Goal: Information Seeking & Learning: Learn about a topic

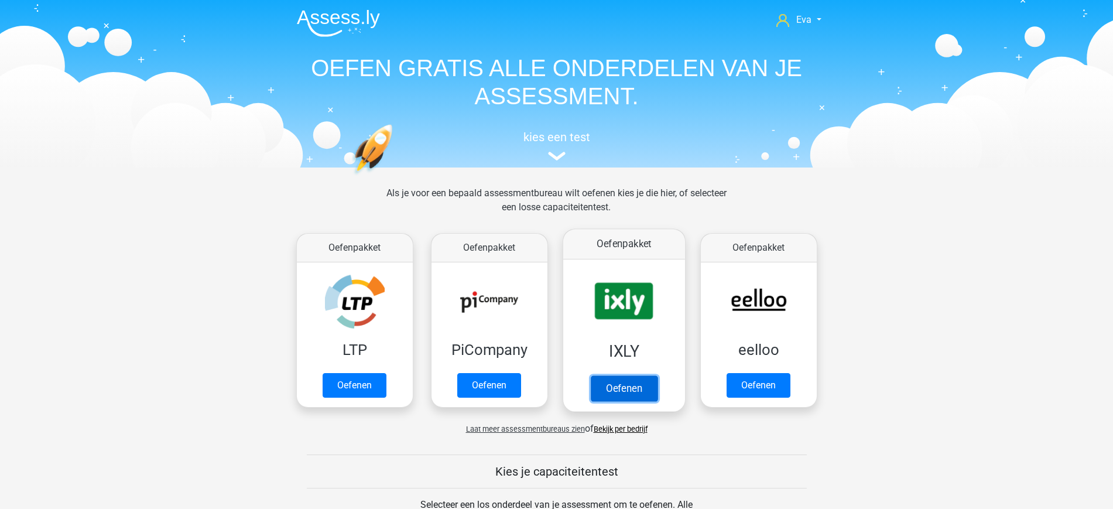
click at [626, 378] on link "Oefenen" at bounding box center [623, 388] width 67 height 26
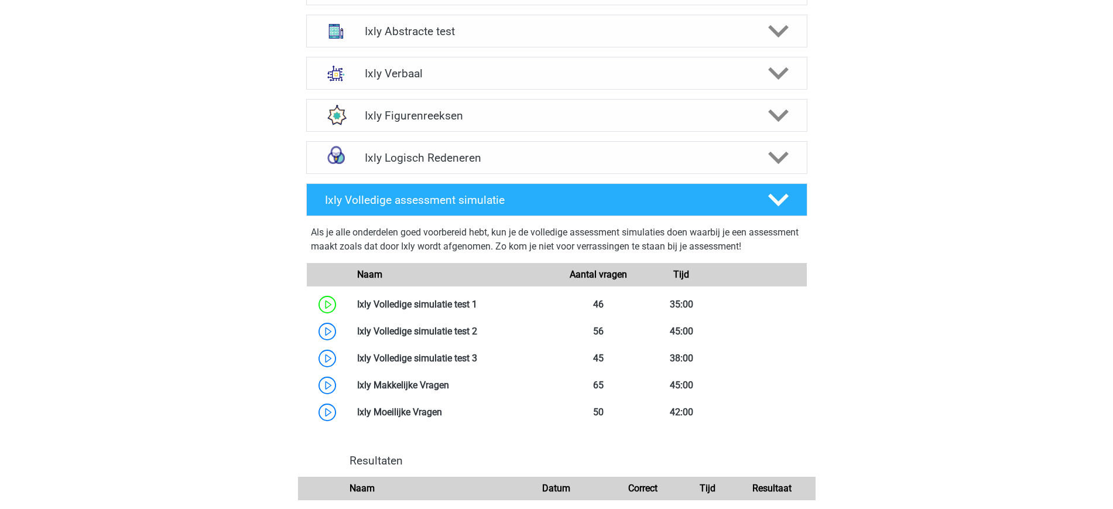
scroll to position [537, 0]
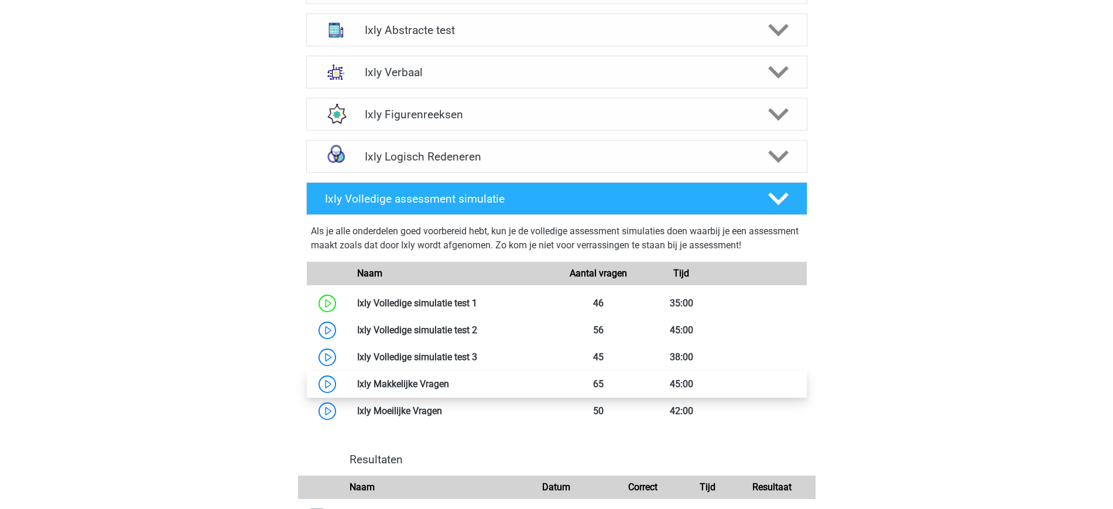
click at [449, 386] on link at bounding box center [449, 383] width 0 height 11
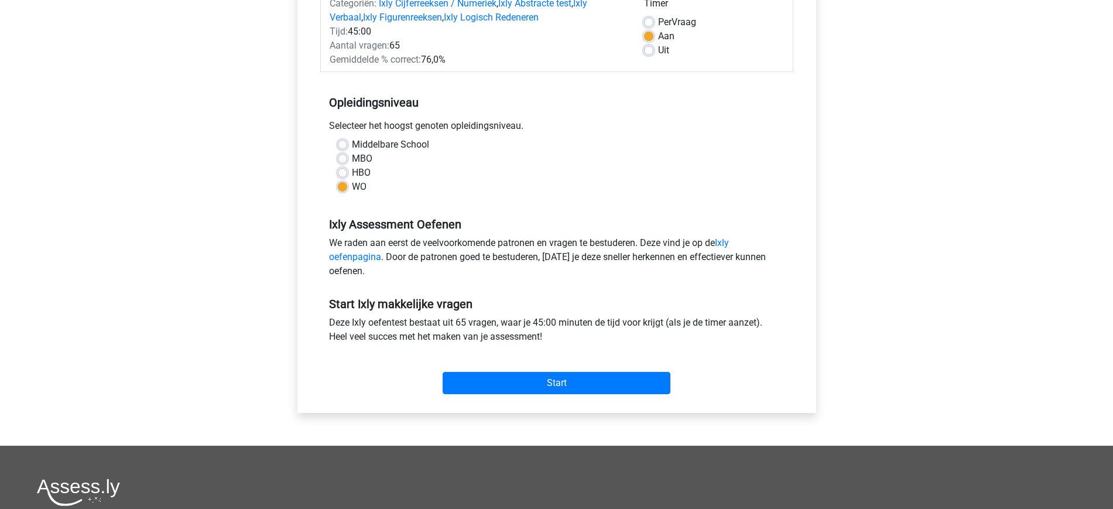
scroll to position [166, 0]
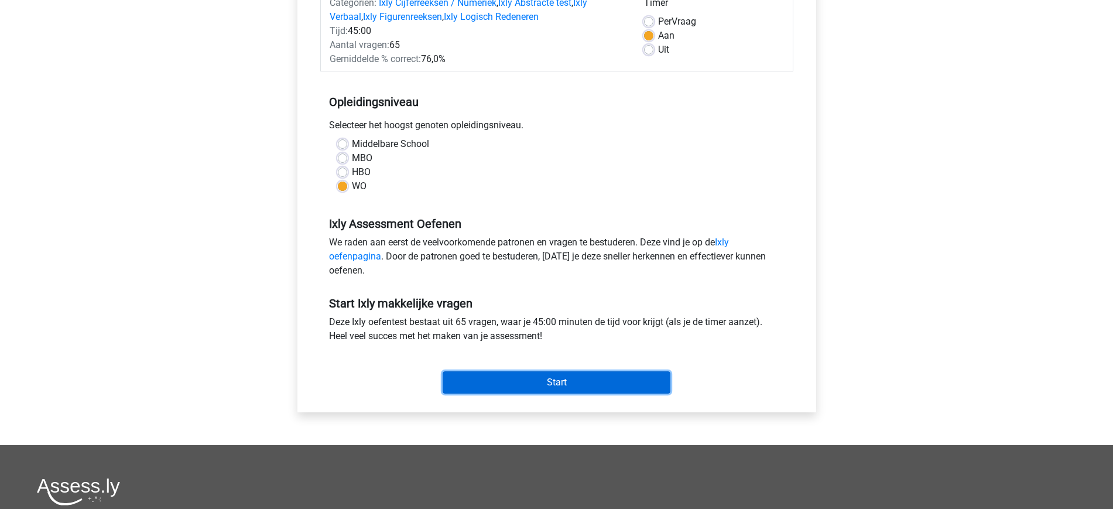
click at [578, 378] on input "Start" at bounding box center [557, 382] width 228 height 22
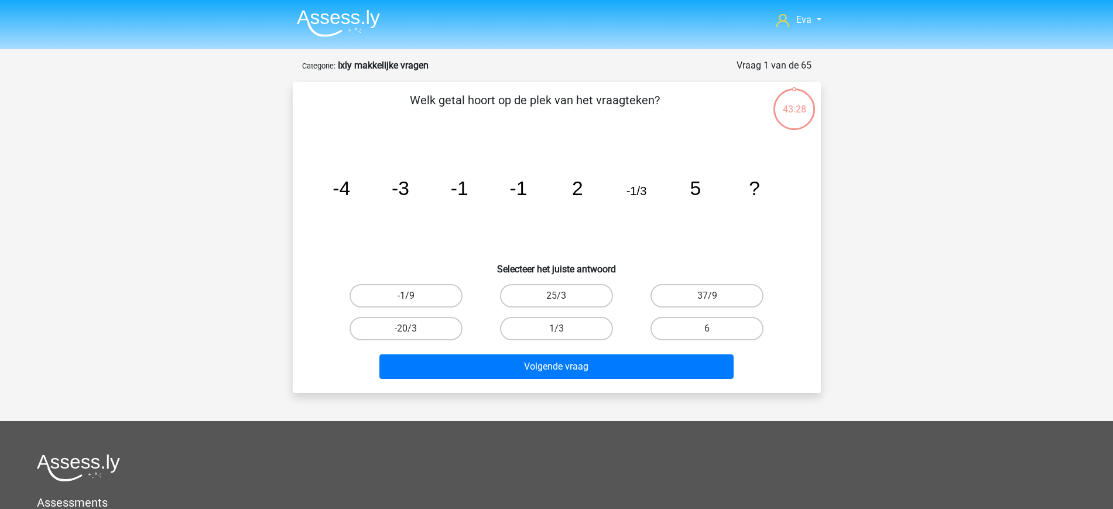
click at [423, 296] on label "-1/9" at bounding box center [406, 295] width 113 height 23
click at [413, 296] on input "-1/9" at bounding box center [410, 300] width 8 height 8
radio input "true"
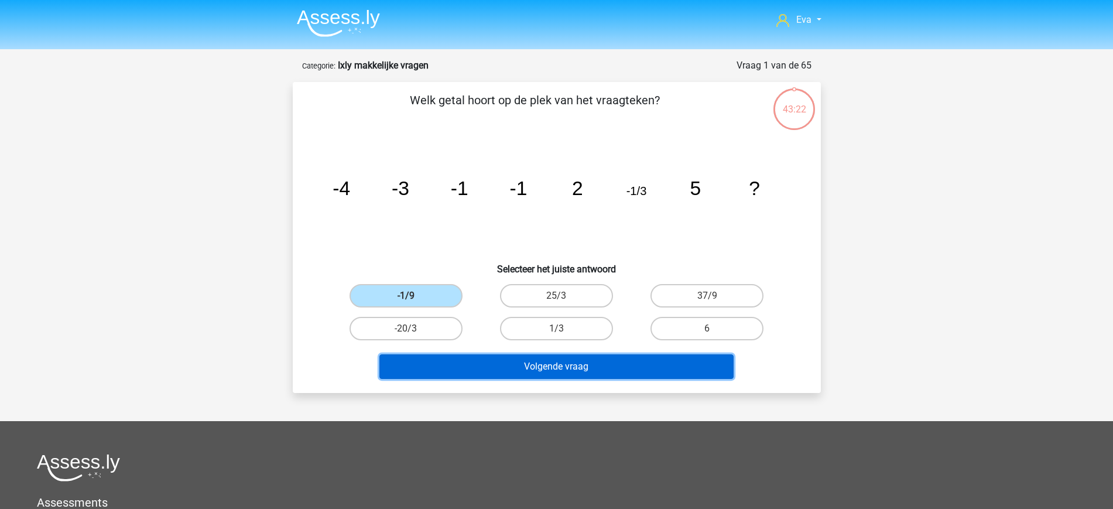
click at [650, 371] on button "Volgende vraag" at bounding box center [556, 366] width 354 height 25
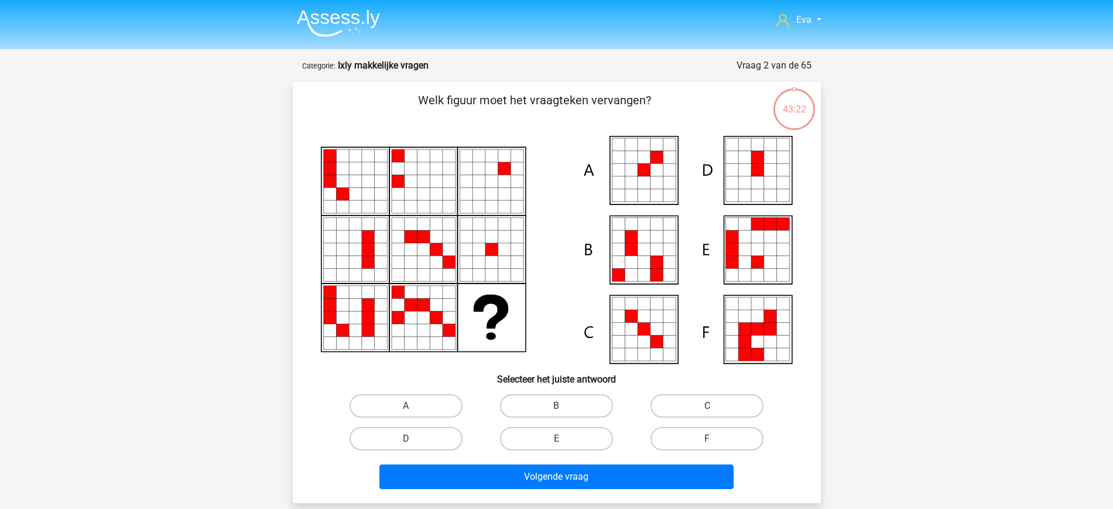
scroll to position [59, 0]
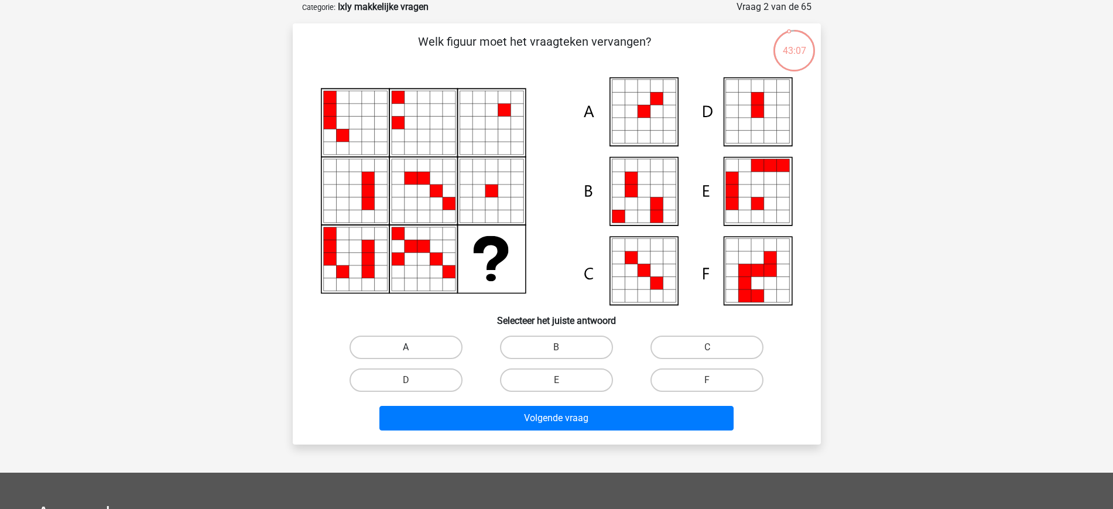
click at [383, 346] on label "A" at bounding box center [406, 346] width 113 height 23
click at [406, 347] on input "A" at bounding box center [410, 351] width 8 height 8
radio input "true"
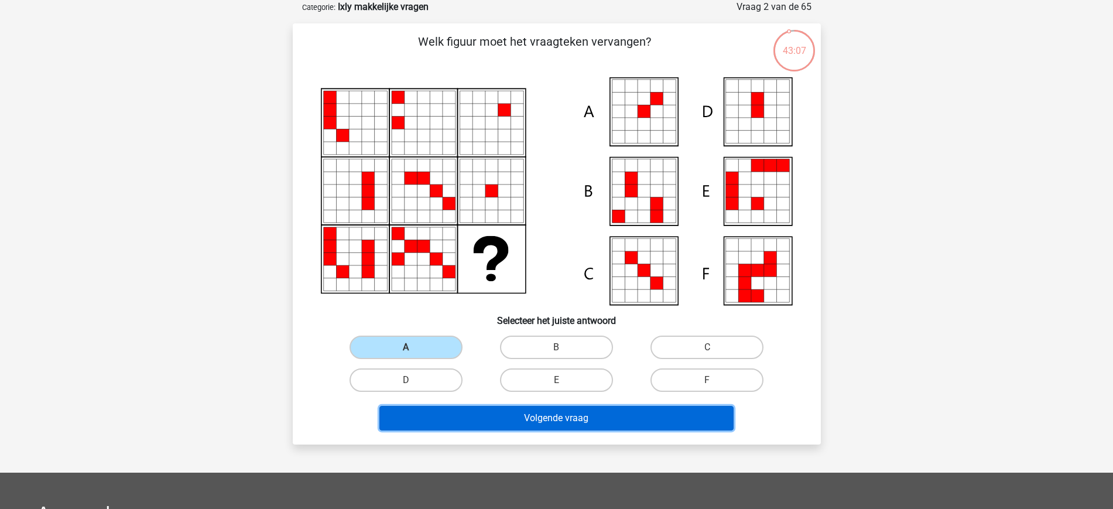
click at [537, 419] on button "Volgende vraag" at bounding box center [556, 418] width 354 height 25
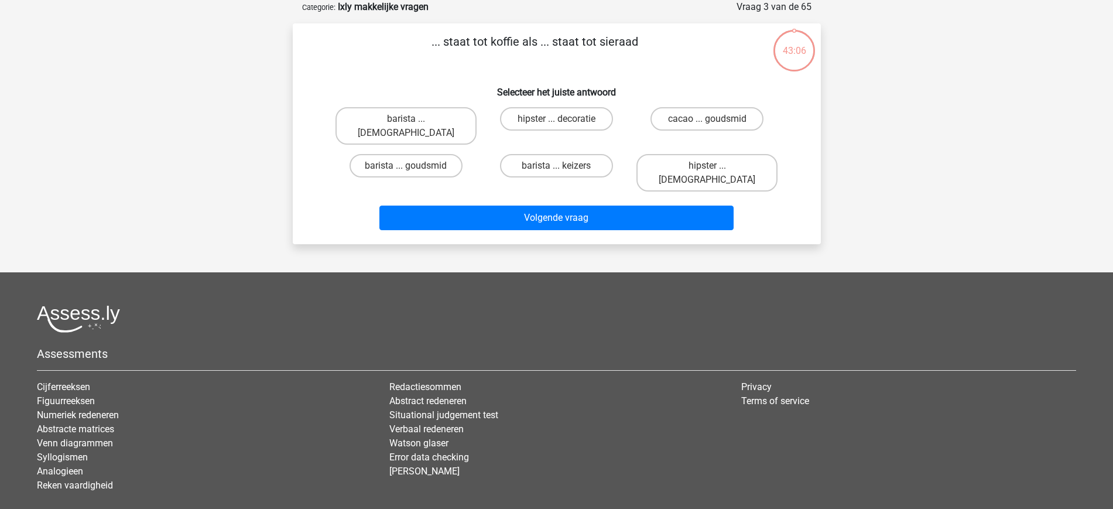
scroll to position [0, 0]
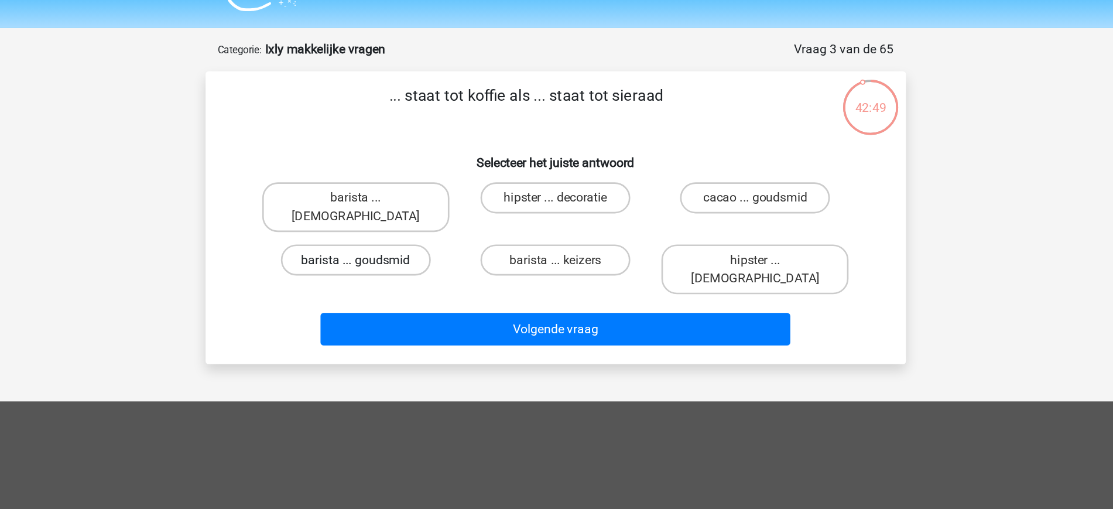
click at [440, 213] on label "barista ... goudsmid" at bounding box center [406, 224] width 113 height 23
click at [413, 224] on input "barista ... goudsmid" at bounding box center [410, 228] width 8 height 8
radio input "true"
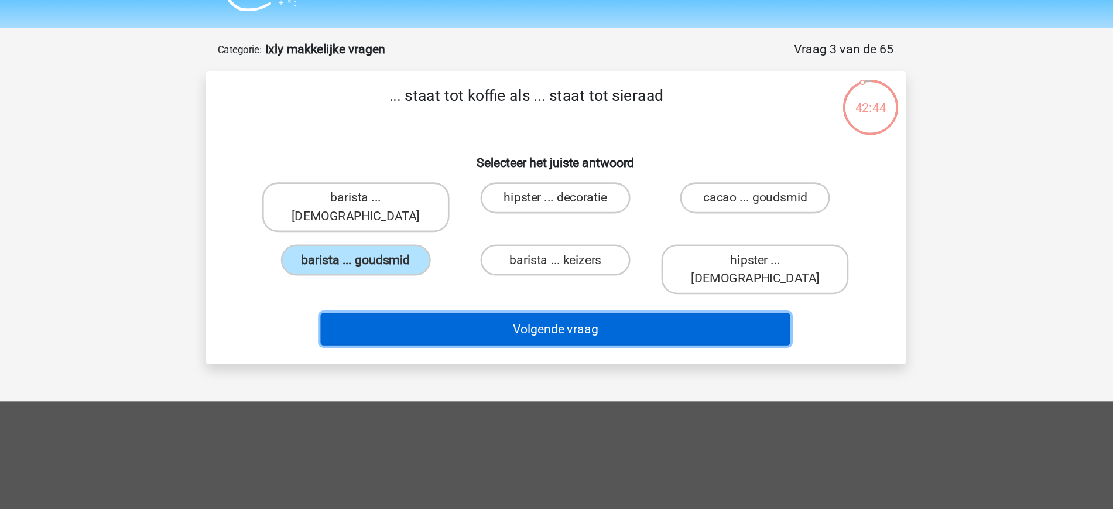
click at [660, 264] on button "Volgende vraag" at bounding box center [556, 276] width 354 height 25
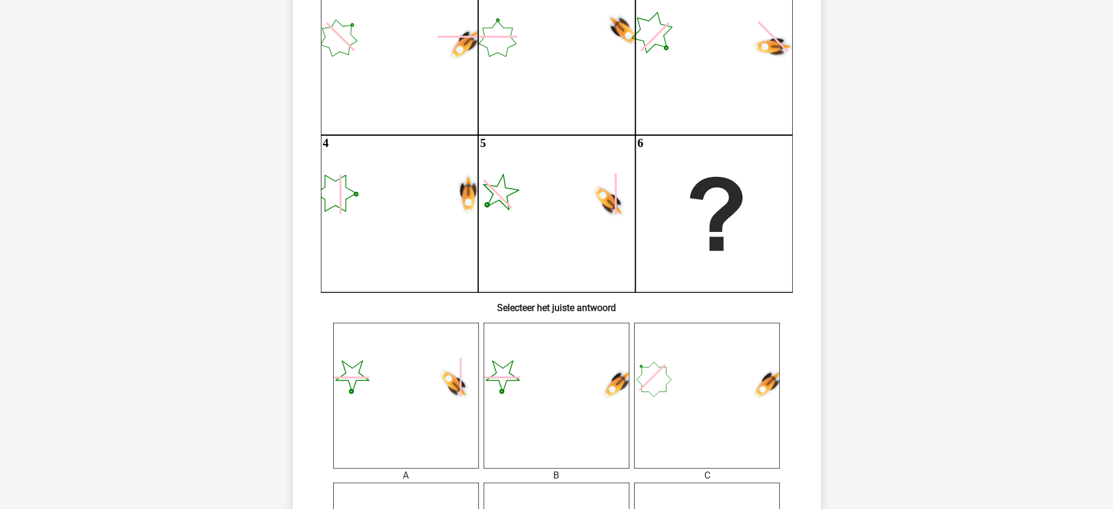
scroll to position [347, 0]
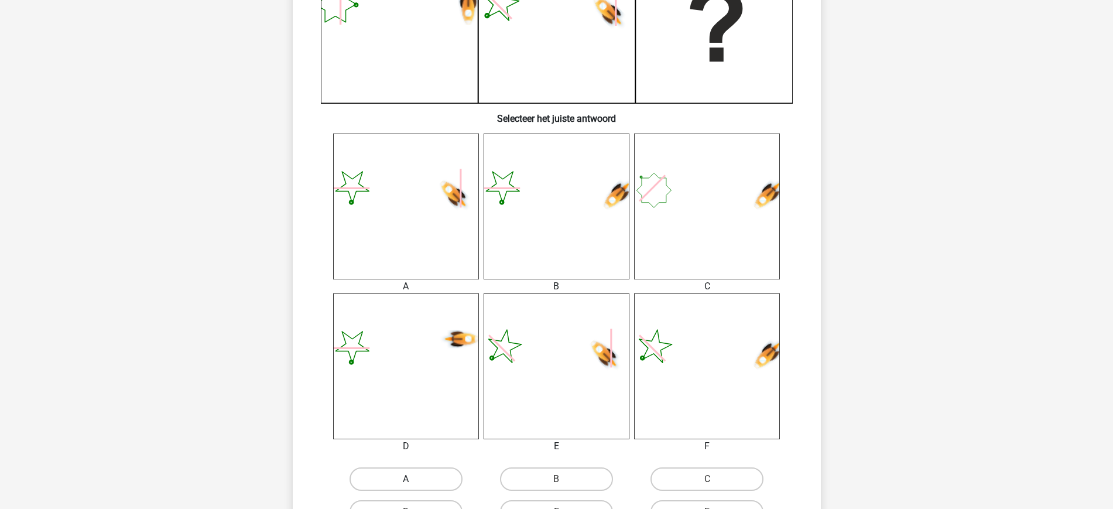
click at [411, 472] on label "A" at bounding box center [406, 478] width 113 height 23
click at [411, 479] on input "A" at bounding box center [410, 483] width 8 height 8
radio input "true"
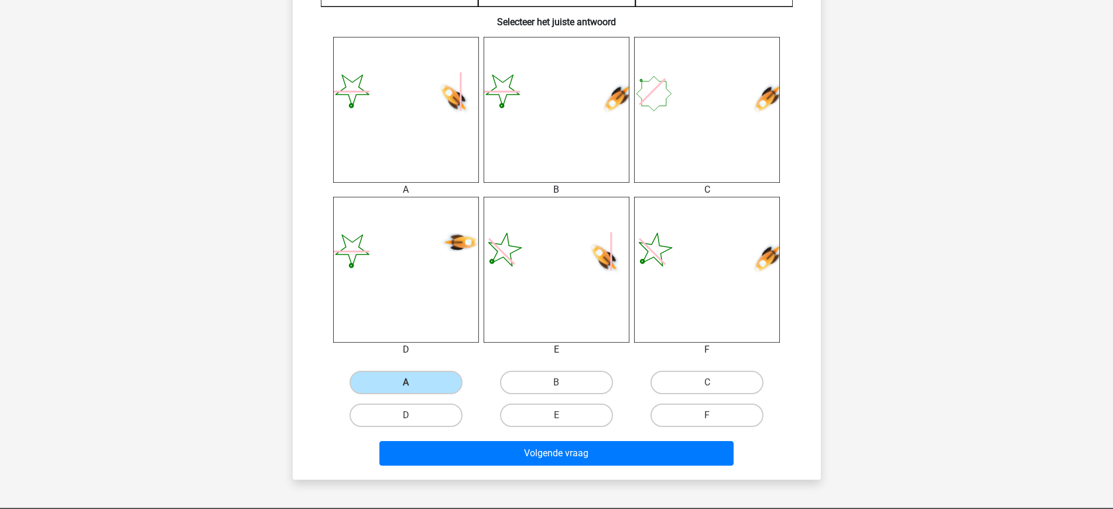
scroll to position [471, 0]
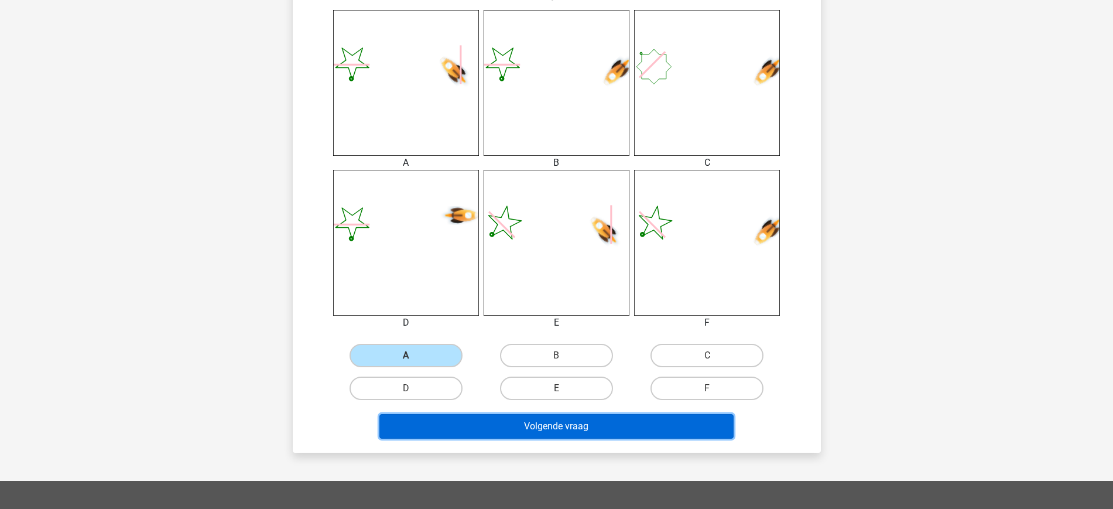
click at [597, 428] on button "Volgende vraag" at bounding box center [556, 426] width 354 height 25
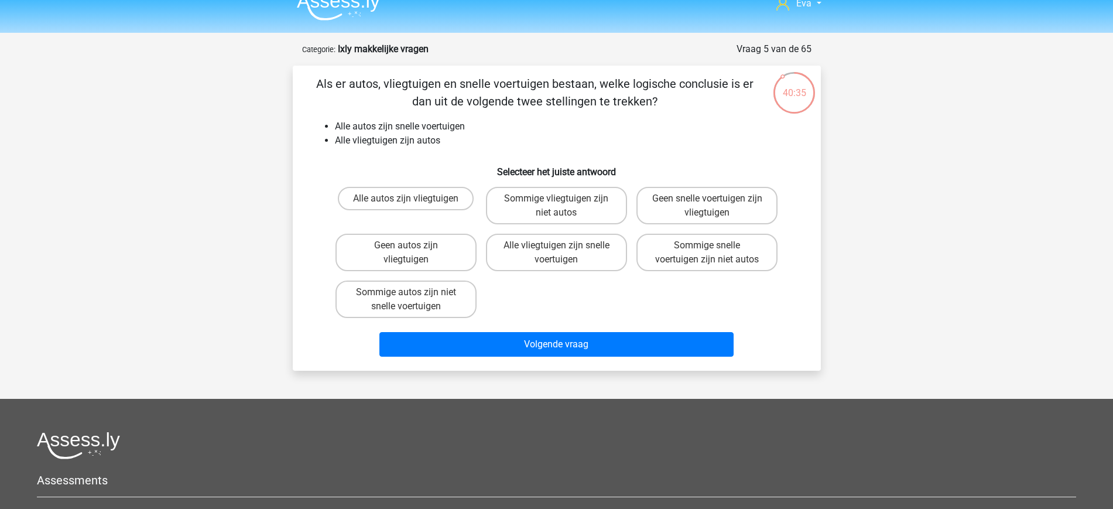
scroll to position [15, 0]
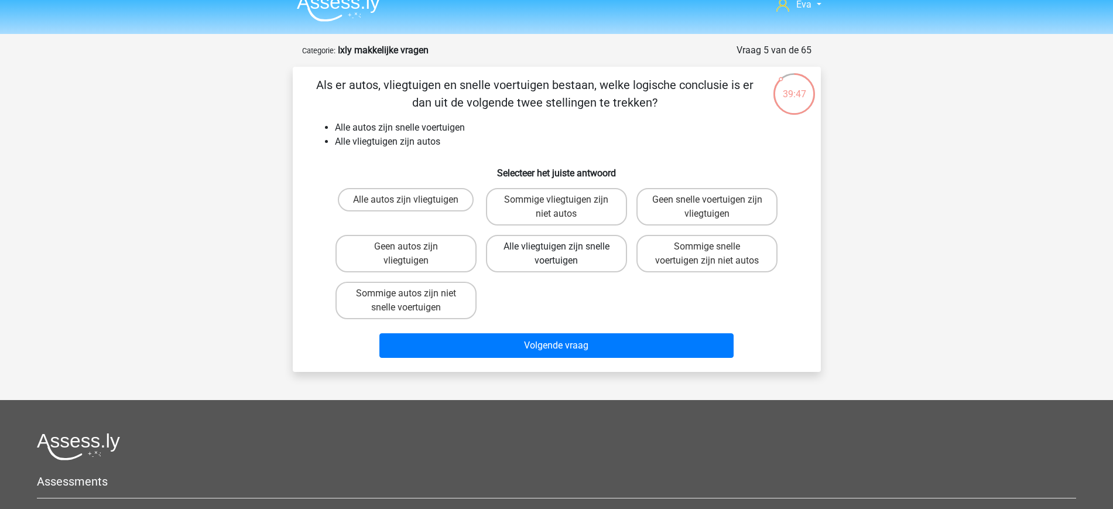
click at [554, 270] on label "Alle vliegtuigen zijn snelle voertuigen" at bounding box center [556, 253] width 141 height 37
click at [556, 254] on input "Alle vliegtuigen zijn snelle voertuigen" at bounding box center [560, 250] width 8 height 8
radio input "true"
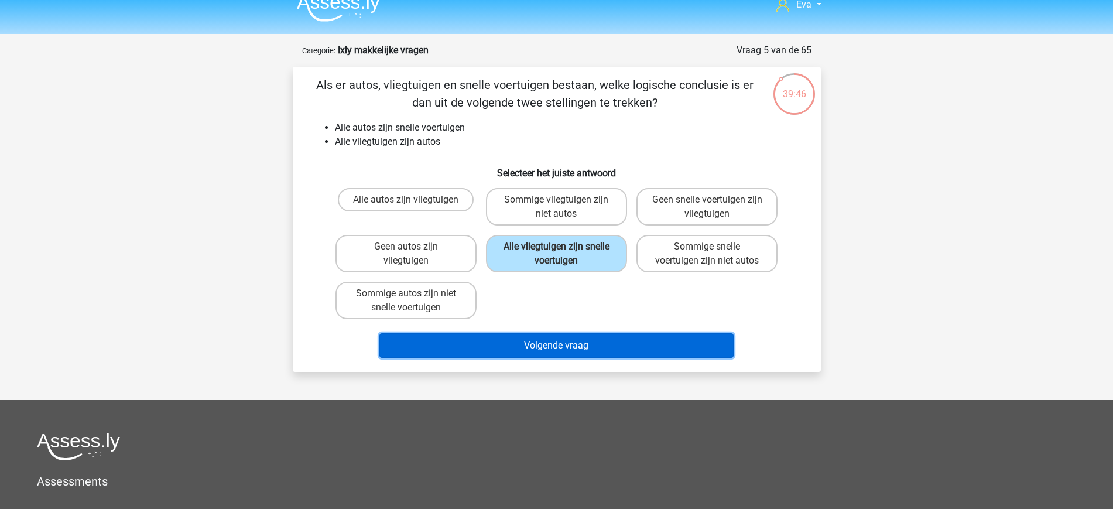
click at [595, 341] on button "Volgende vraag" at bounding box center [556, 345] width 354 height 25
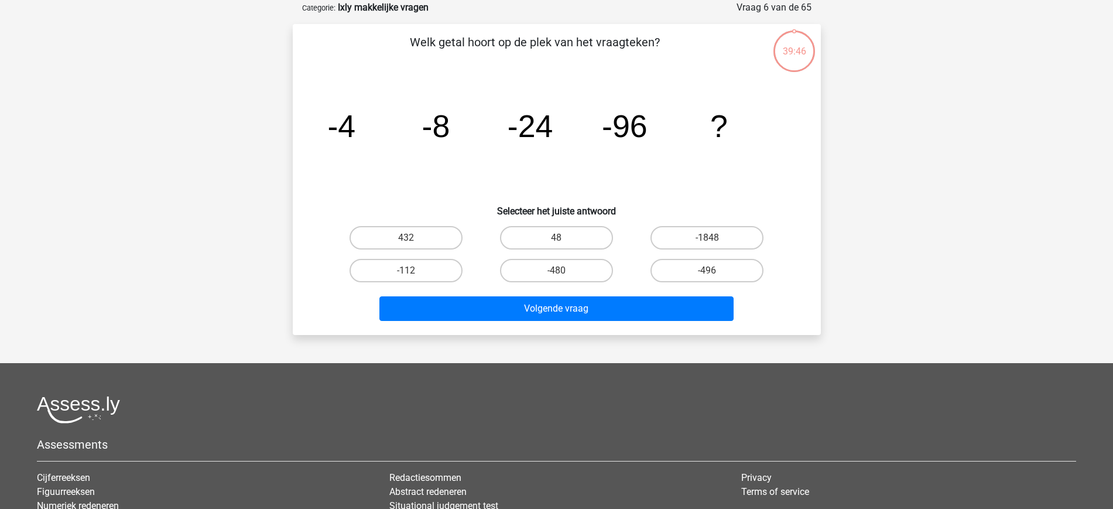
scroll to position [59, 0]
click at [580, 274] on label "-480" at bounding box center [556, 269] width 113 height 23
click at [564, 274] on input "-480" at bounding box center [560, 274] width 8 height 8
radio input "true"
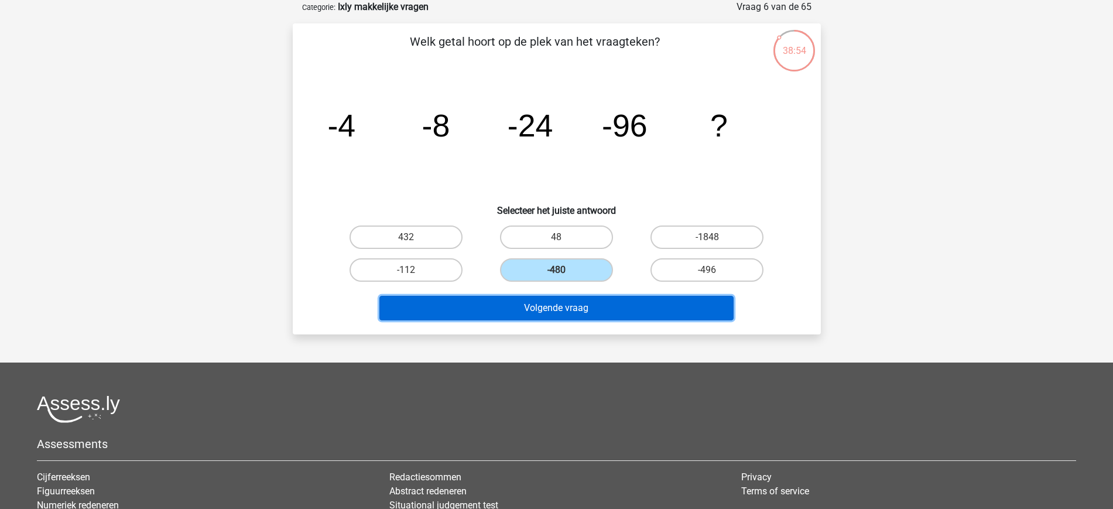
click at [615, 304] on button "Volgende vraag" at bounding box center [556, 308] width 354 height 25
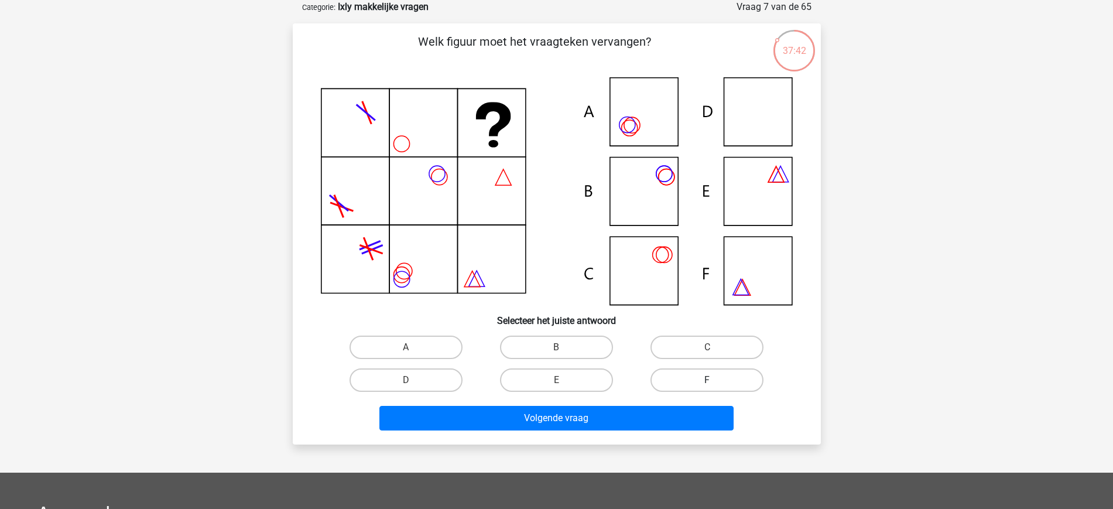
click at [690, 373] on label "F" at bounding box center [706, 379] width 113 height 23
click at [707, 380] on input "F" at bounding box center [711, 384] width 8 height 8
radio input "true"
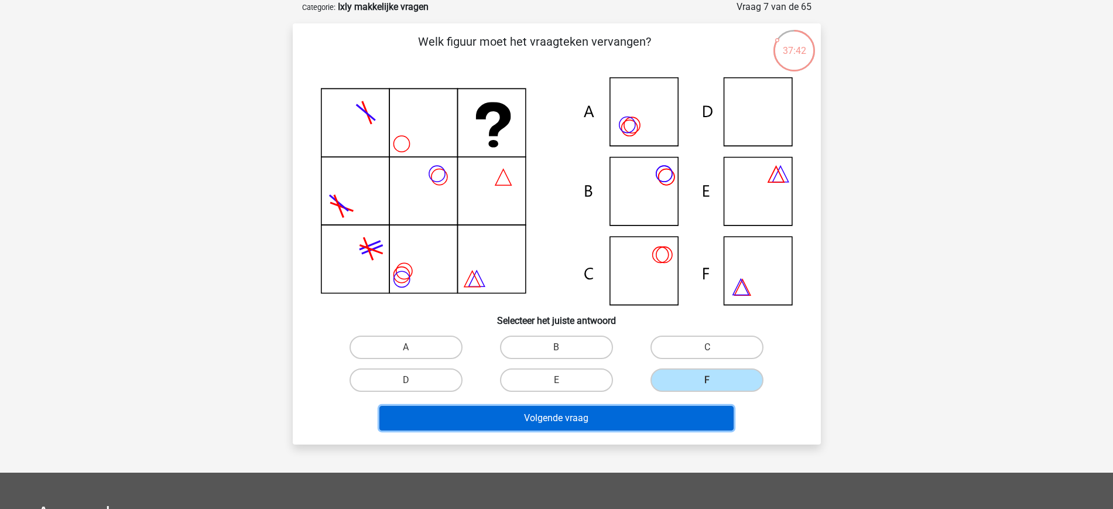
click at [653, 417] on button "Volgende vraag" at bounding box center [556, 418] width 354 height 25
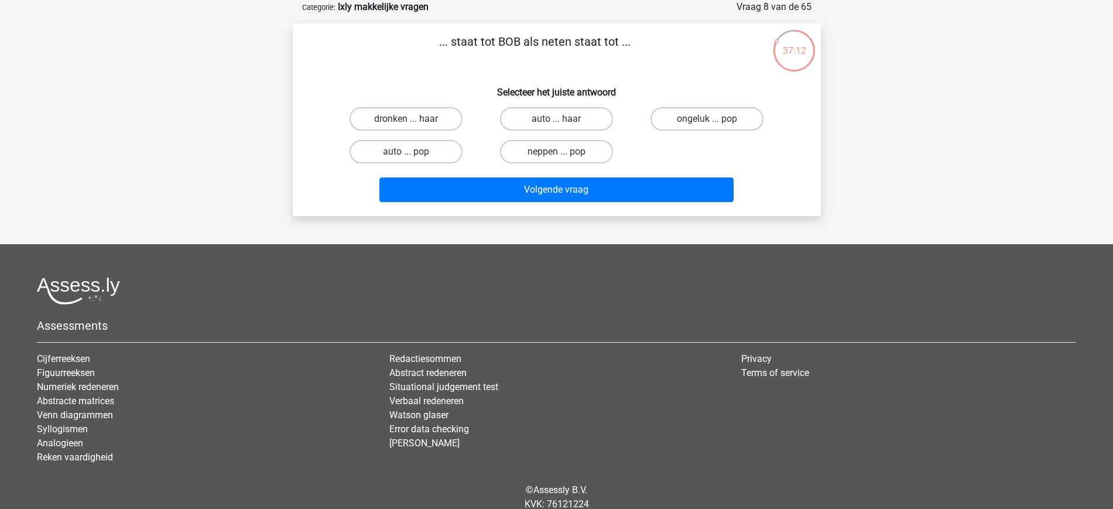
click at [563, 119] on input "auto ... haar" at bounding box center [560, 123] width 8 height 8
radio input "true"
click at [426, 125] on label "dronken ... haar" at bounding box center [406, 118] width 113 height 23
click at [413, 125] on input "dronken ... haar" at bounding box center [410, 123] width 8 height 8
radio input "true"
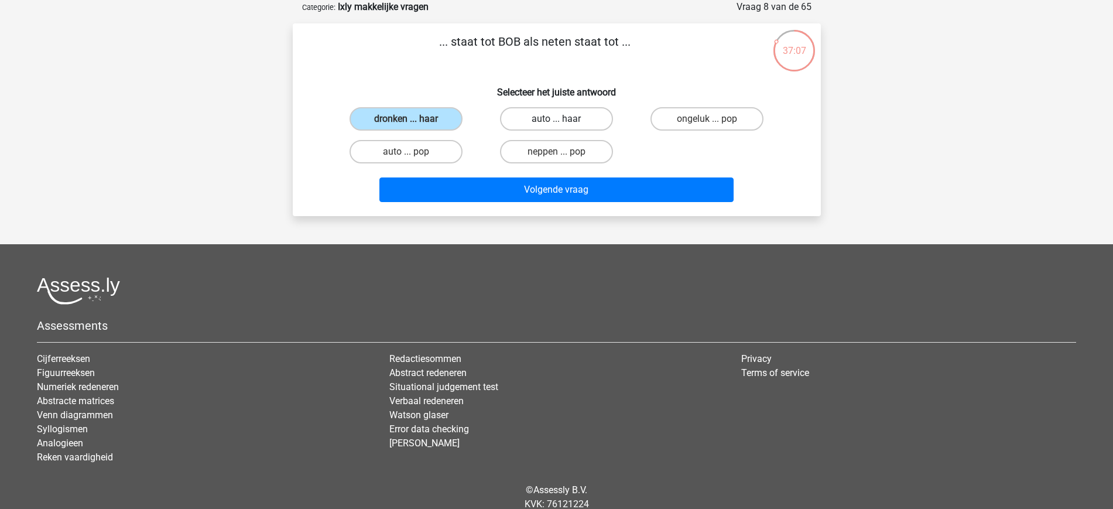
click at [572, 121] on label "auto ... haar" at bounding box center [556, 118] width 113 height 23
click at [564, 121] on input "auto ... haar" at bounding box center [560, 123] width 8 height 8
radio input "true"
click at [422, 110] on label "dronken ... haar" at bounding box center [406, 118] width 113 height 23
click at [413, 119] on input "dronken ... haar" at bounding box center [410, 123] width 8 height 8
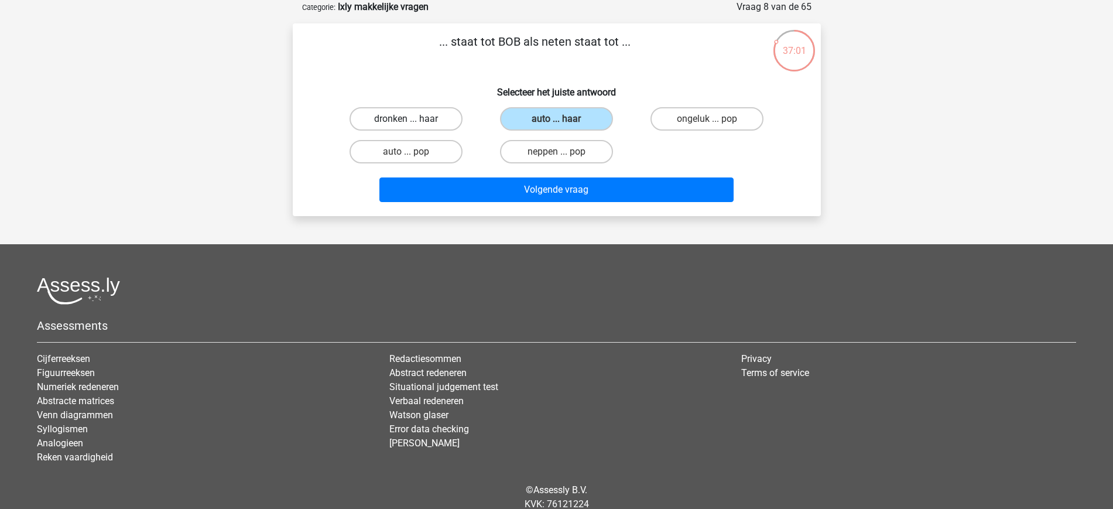
radio input "true"
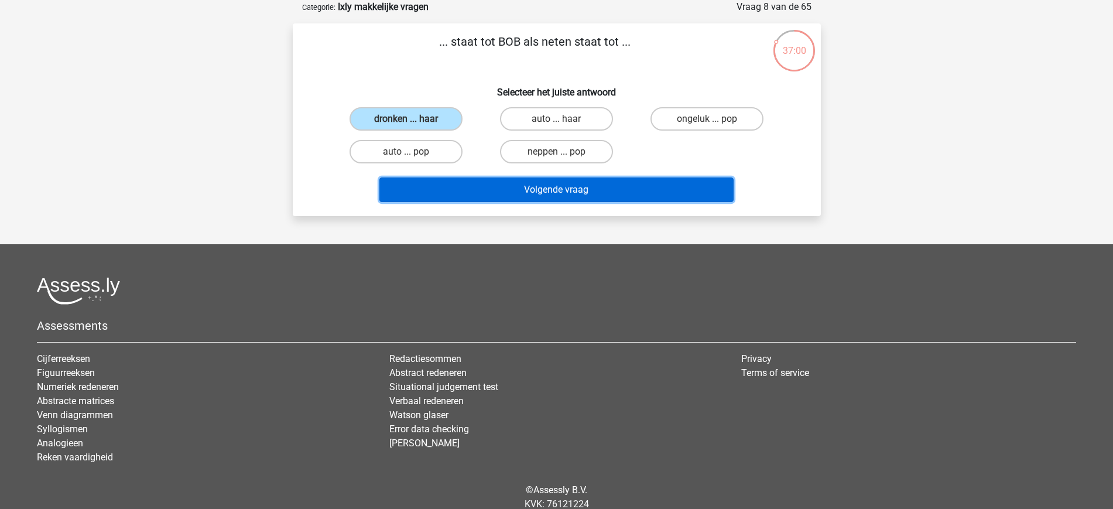
click at [607, 196] on button "Volgende vraag" at bounding box center [556, 189] width 354 height 25
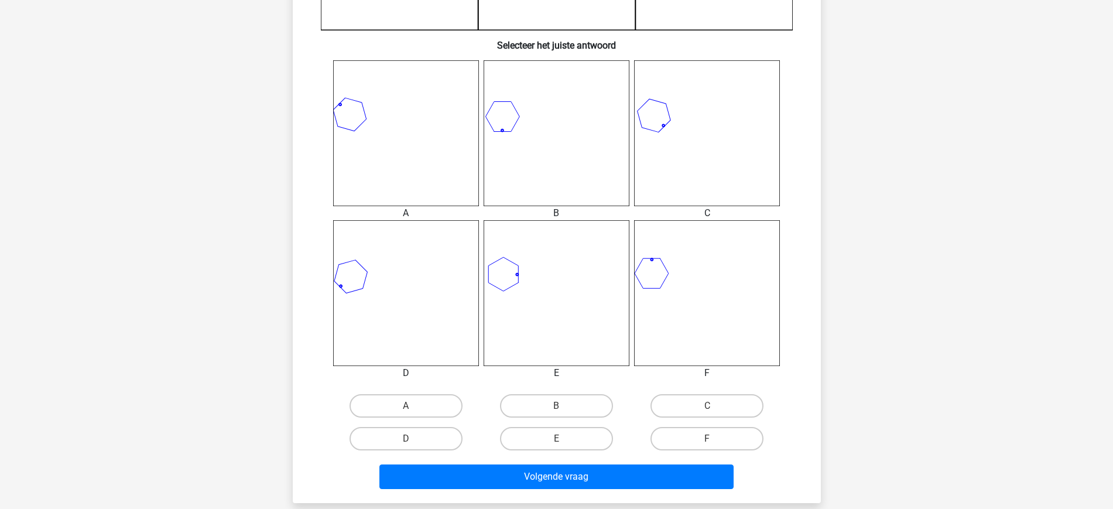
scroll to position [421, 0]
click at [554, 444] on label "E" at bounding box center [556, 437] width 113 height 23
click at [556, 444] on input "E" at bounding box center [560, 442] width 8 height 8
radio input "true"
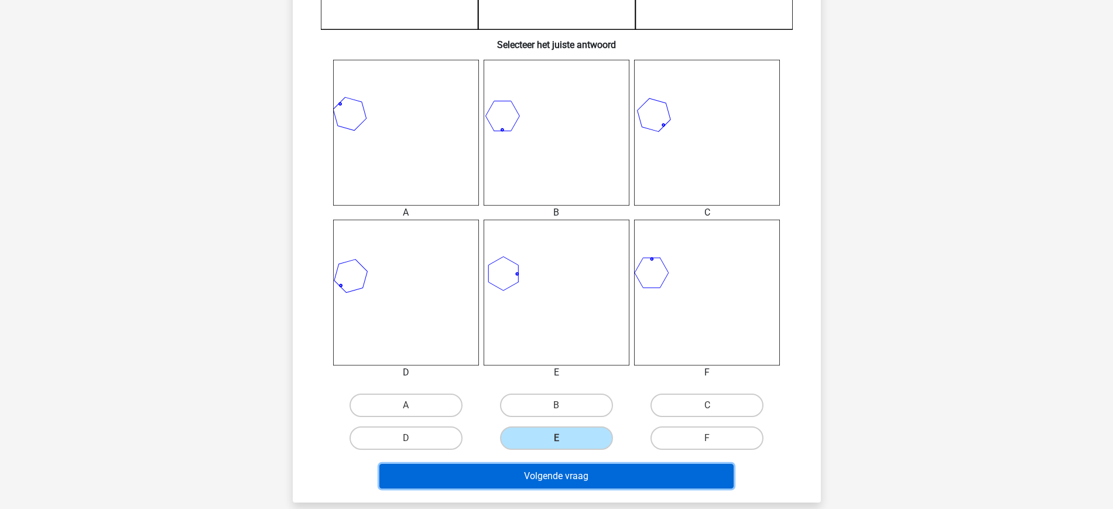
click at [578, 478] on button "Volgende vraag" at bounding box center [556, 476] width 354 height 25
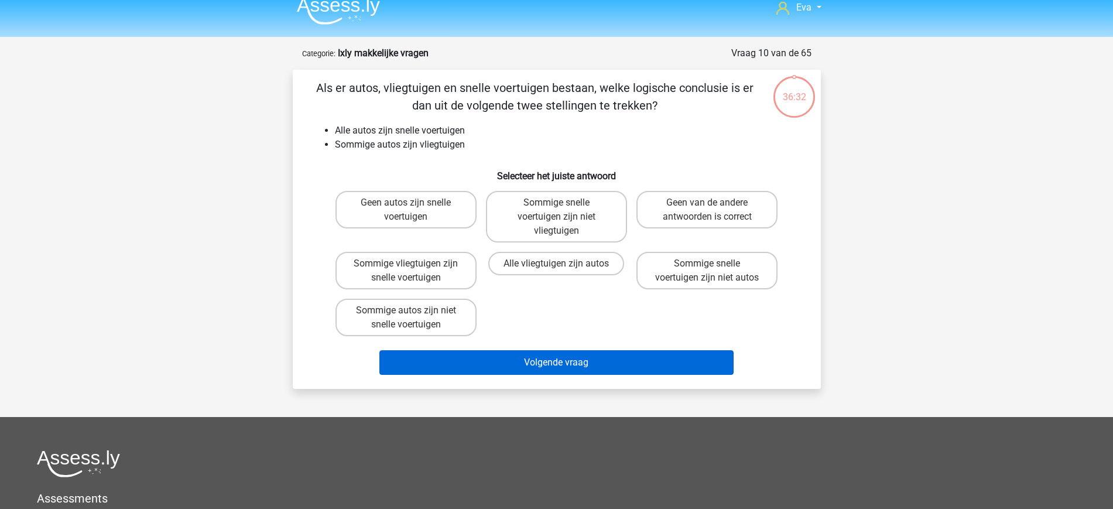
scroll to position [9, 0]
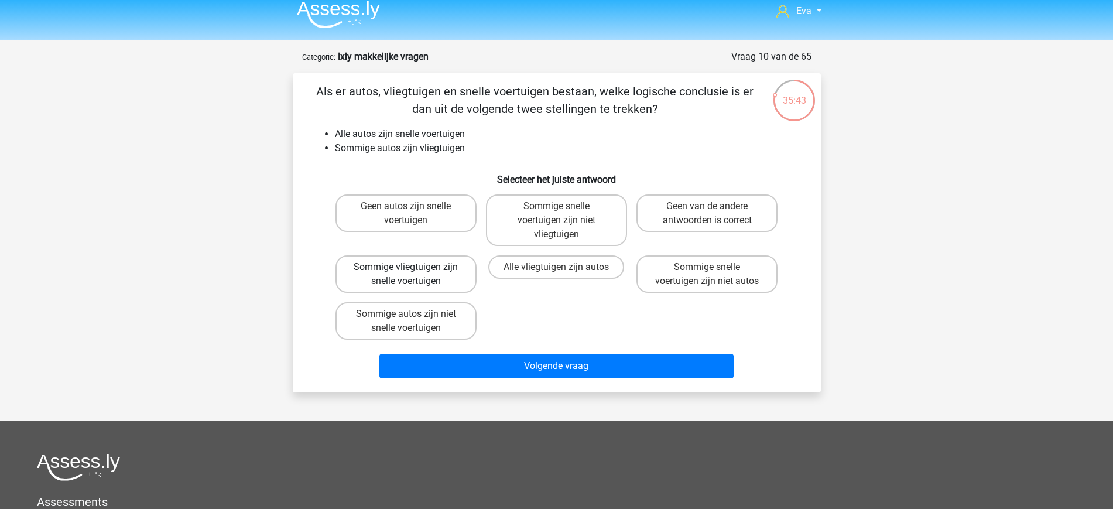
click at [419, 265] on label "Sommige vliegtuigen zijn snelle voertuigen" at bounding box center [405, 273] width 141 height 37
click at [413, 267] on input "Sommige vliegtuigen zijn snelle voertuigen" at bounding box center [410, 271] width 8 height 8
radio input "true"
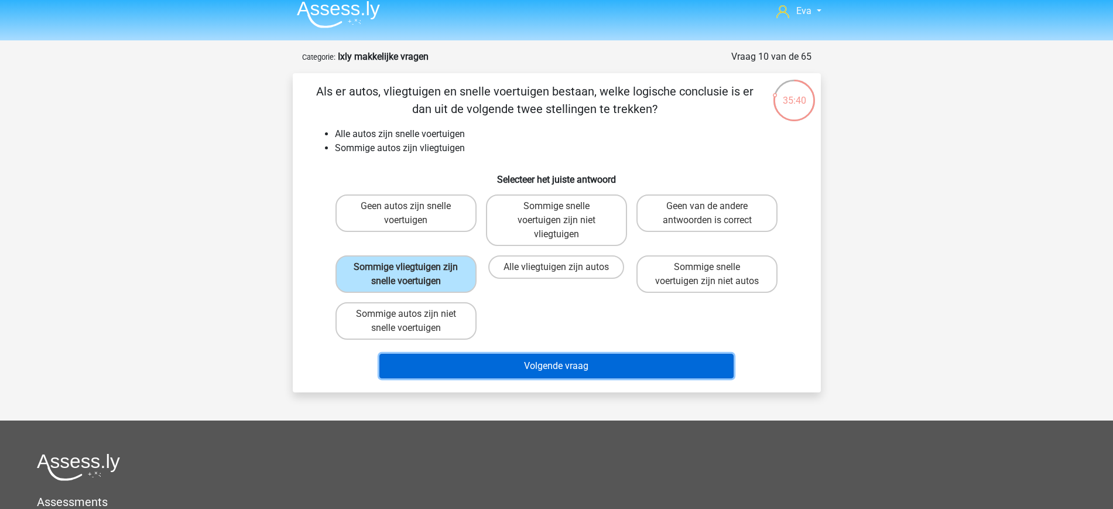
click at [624, 374] on button "Volgende vraag" at bounding box center [556, 366] width 354 height 25
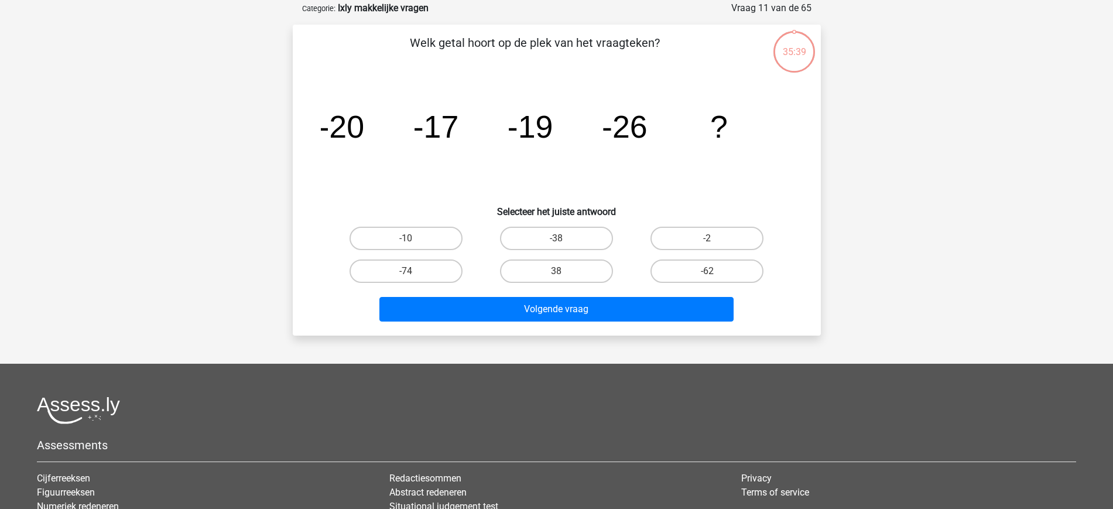
scroll to position [59, 0]
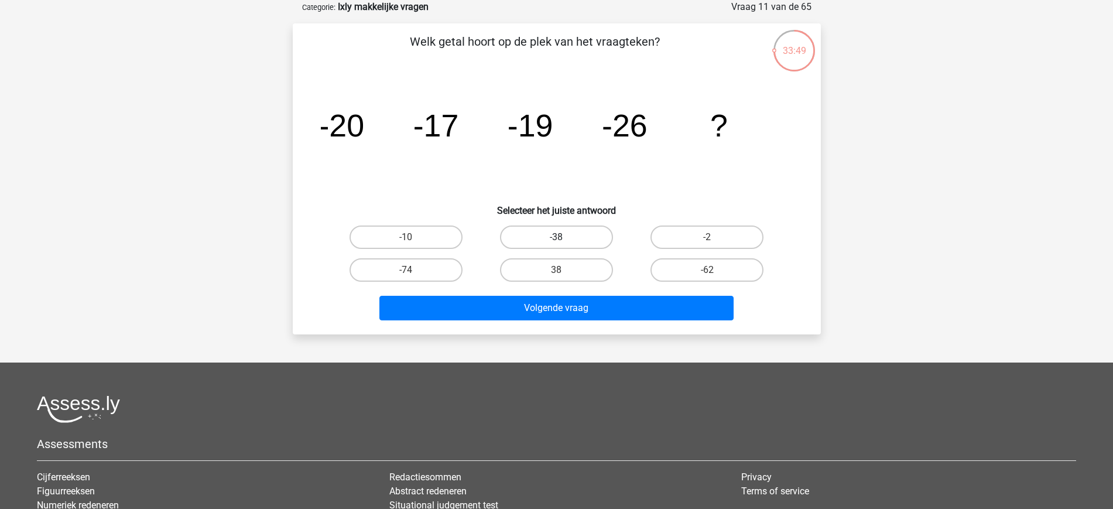
click at [534, 233] on label "-38" at bounding box center [556, 236] width 113 height 23
click at [556, 237] on input "-38" at bounding box center [560, 241] width 8 height 8
radio input "true"
click at [434, 234] on label "-10" at bounding box center [406, 236] width 113 height 23
click at [413, 237] on input "-10" at bounding box center [410, 241] width 8 height 8
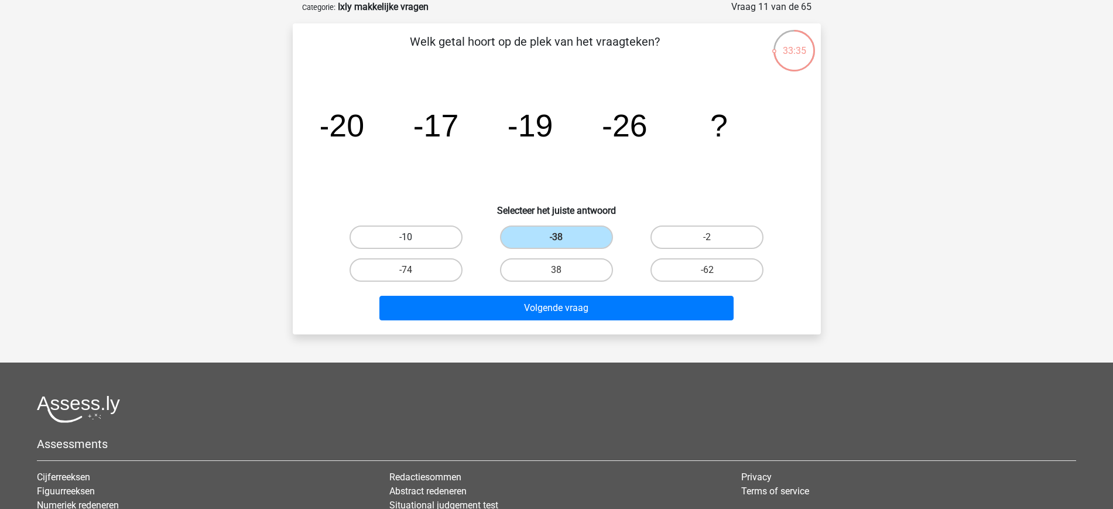
radio input "true"
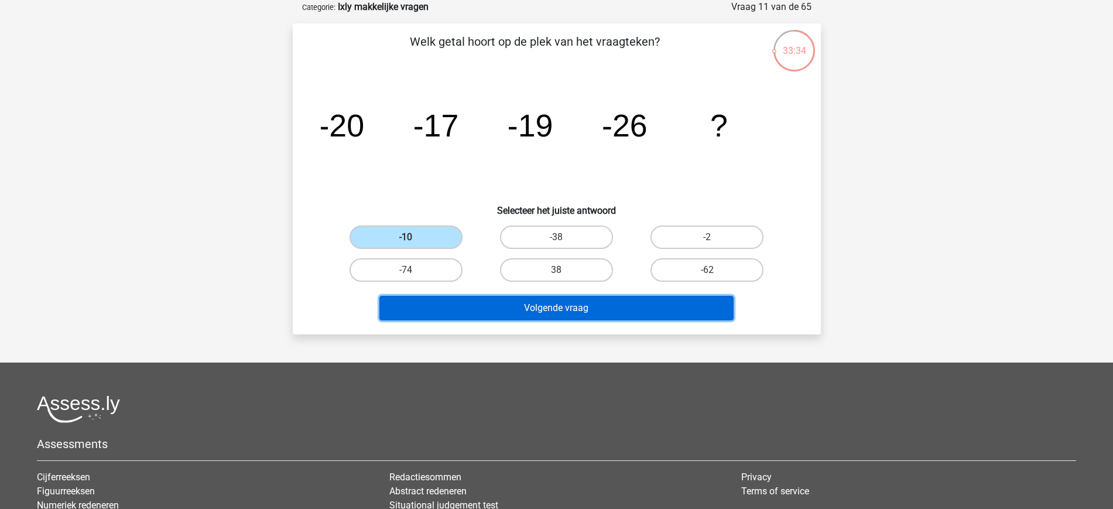
click at [578, 298] on button "Volgende vraag" at bounding box center [556, 308] width 354 height 25
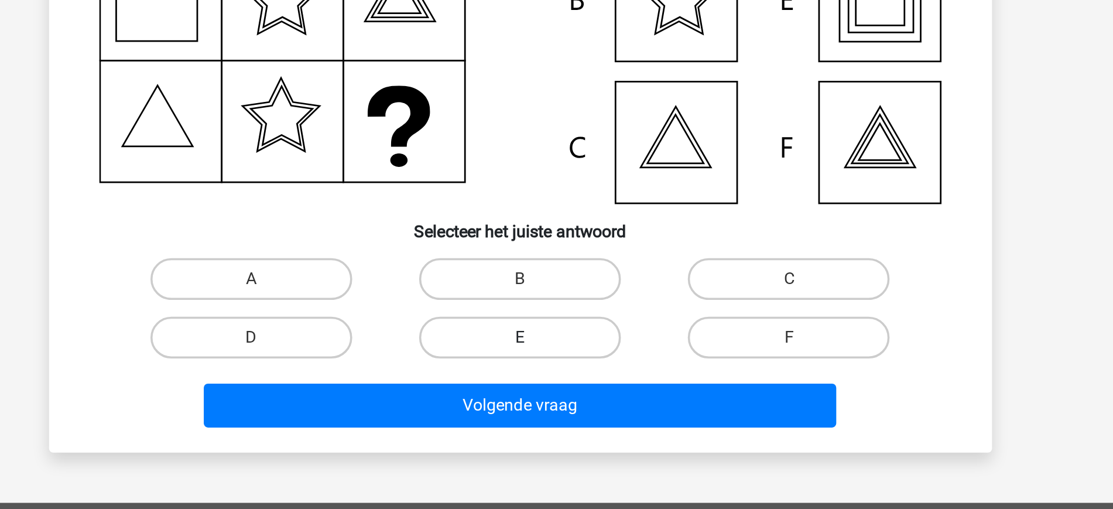
click at [570, 376] on label "E" at bounding box center [556, 379] width 113 height 23
click at [564, 380] on input "E" at bounding box center [560, 384] width 8 height 8
radio input "true"
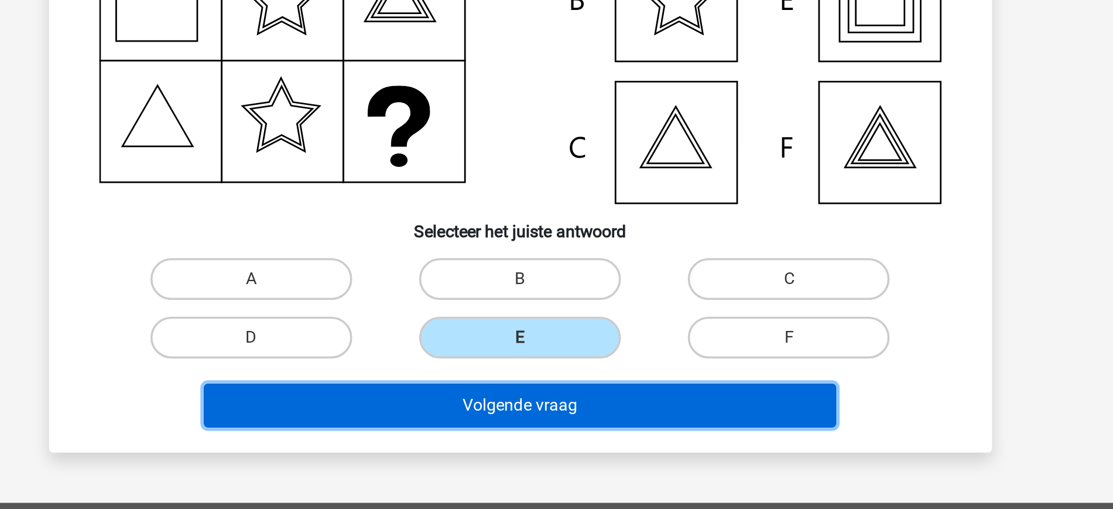
click at [585, 422] on button "Volgende vraag" at bounding box center [556, 418] width 354 height 25
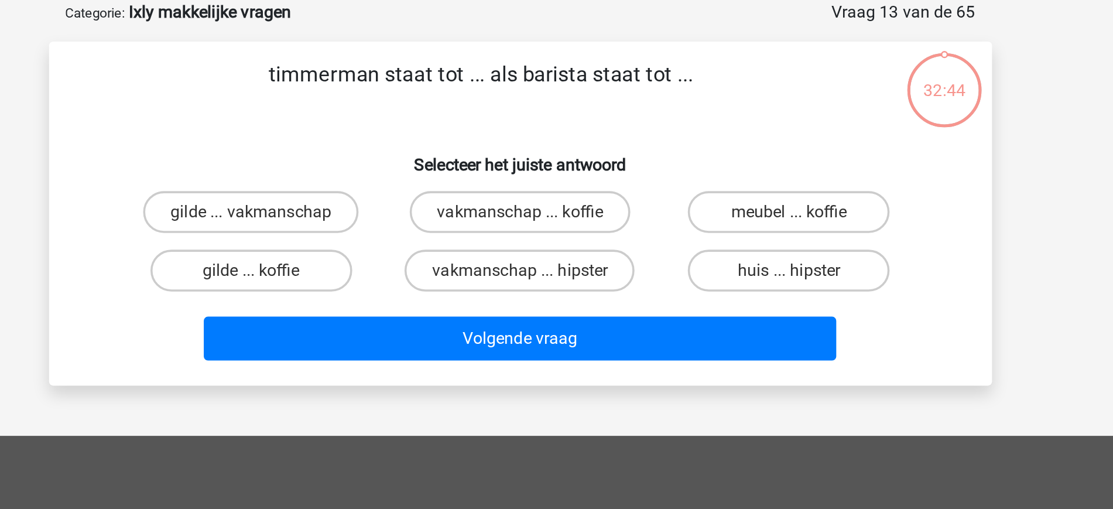
scroll to position [36, 0]
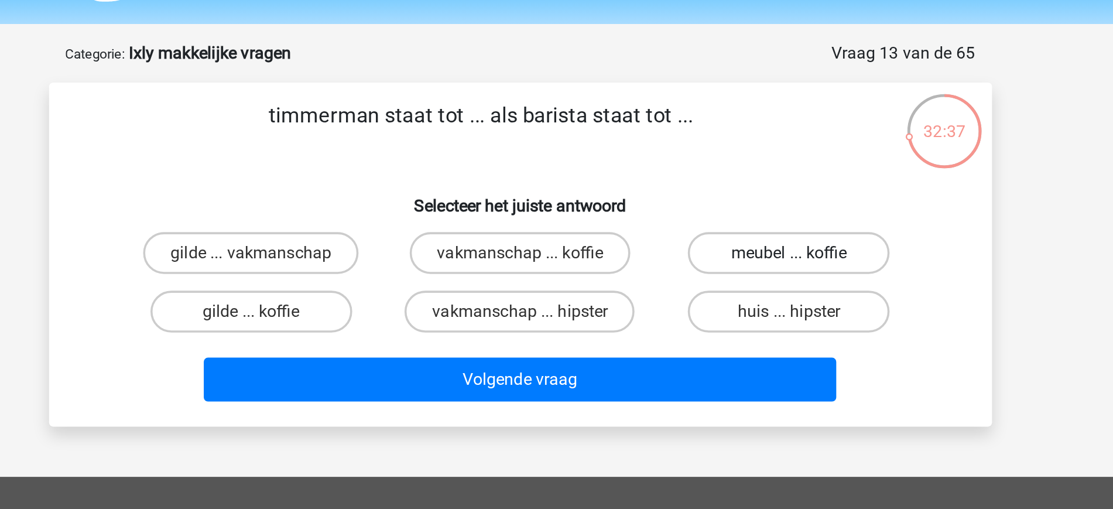
click at [668, 149] on label "meubel ... koffie" at bounding box center [706, 141] width 113 height 23
click at [707, 149] on input "meubel ... koffie" at bounding box center [711, 146] width 8 height 8
radio input "true"
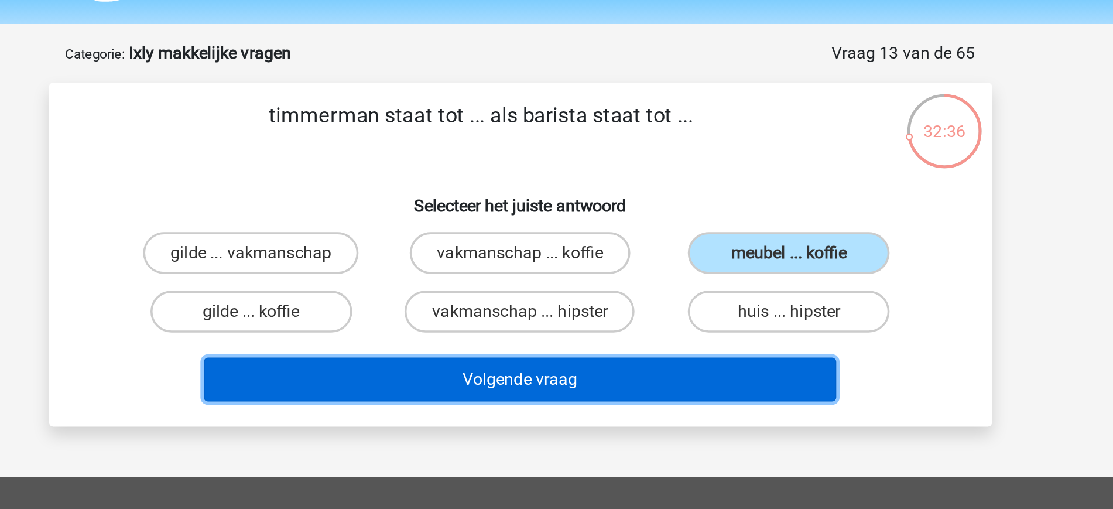
click at [633, 214] on button "Volgende vraag" at bounding box center [556, 212] width 354 height 25
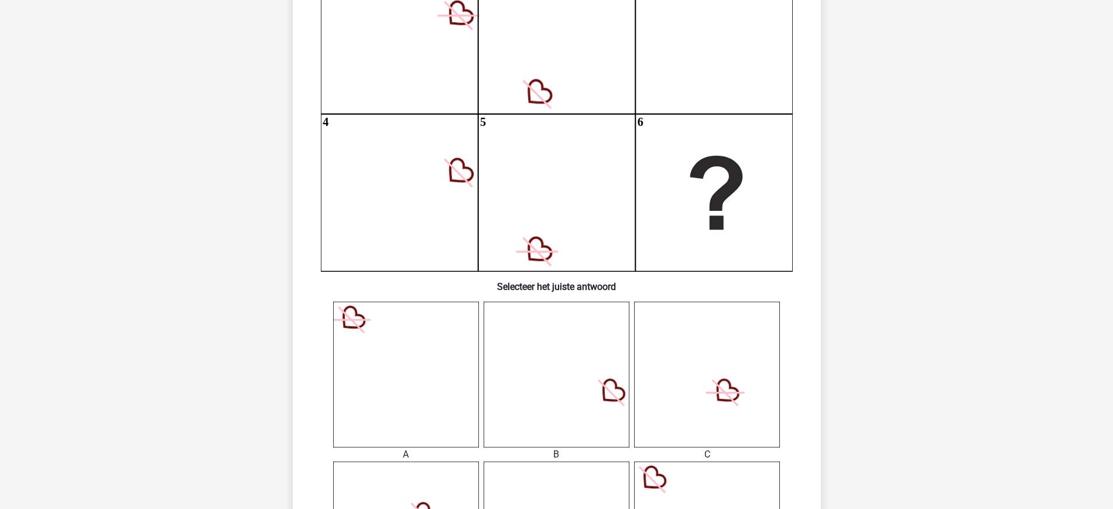
scroll to position [462, 0]
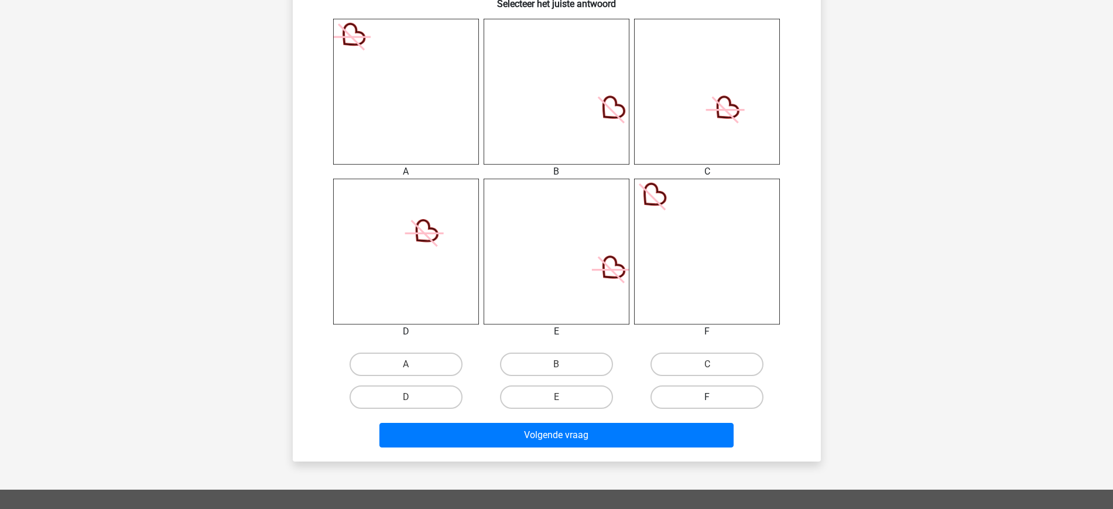
click at [717, 404] on label "F" at bounding box center [706, 396] width 113 height 23
click at [715, 404] on input "F" at bounding box center [711, 401] width 8 height 8
radio input "true"
click at [643, 448] on div "Volgende vraag" at bounding box center [557, 437] width 452 height 29
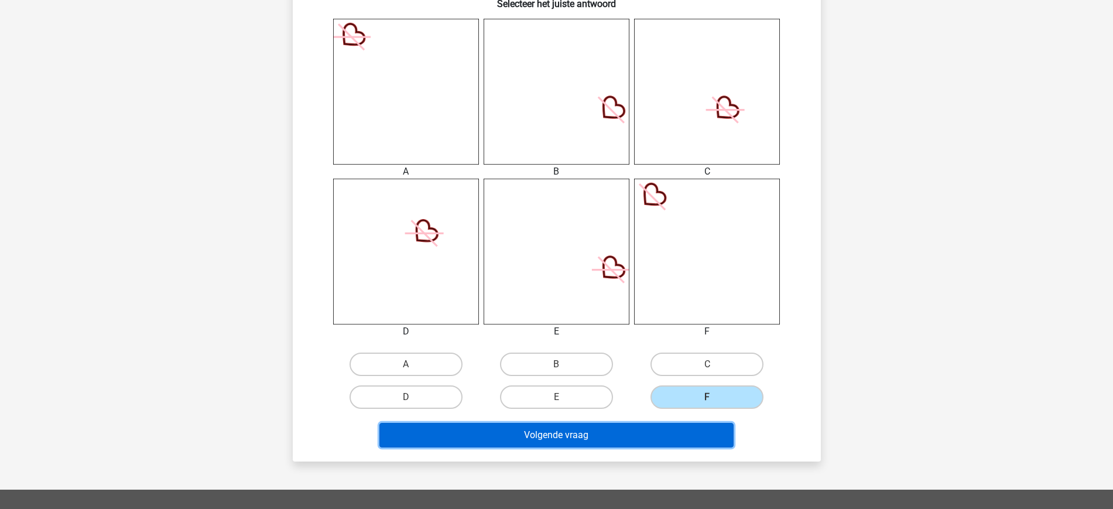
click at [605, 431] on button "Volgende vraag" at bounding box center [556, 435] width 354 height 25
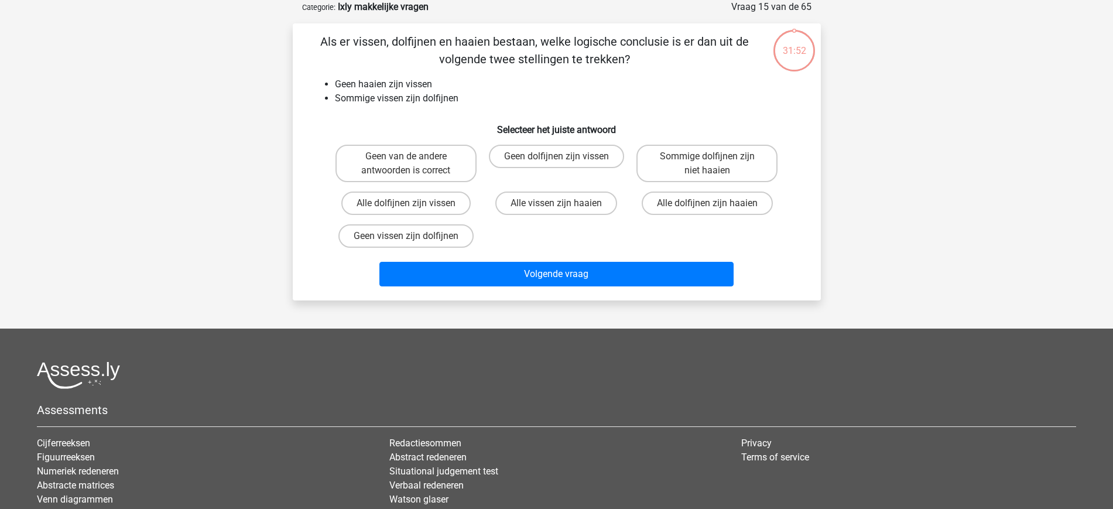
scroll to position [3, 0]
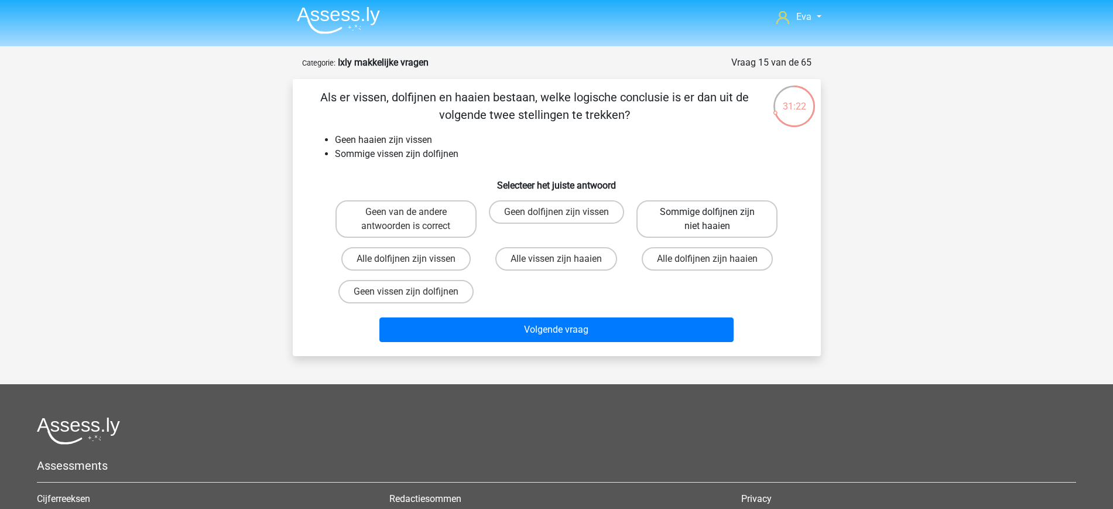
click at [735, 226] on label "Sommige dolfijnen zijn niet haaien" at bounding box center [706, 218] width 141 height 37
click at [715, 220] on input "Sommige dolfijnen zijn niet haaien" at bounding box center [711, 216] width 8 height 8
radio input "true"
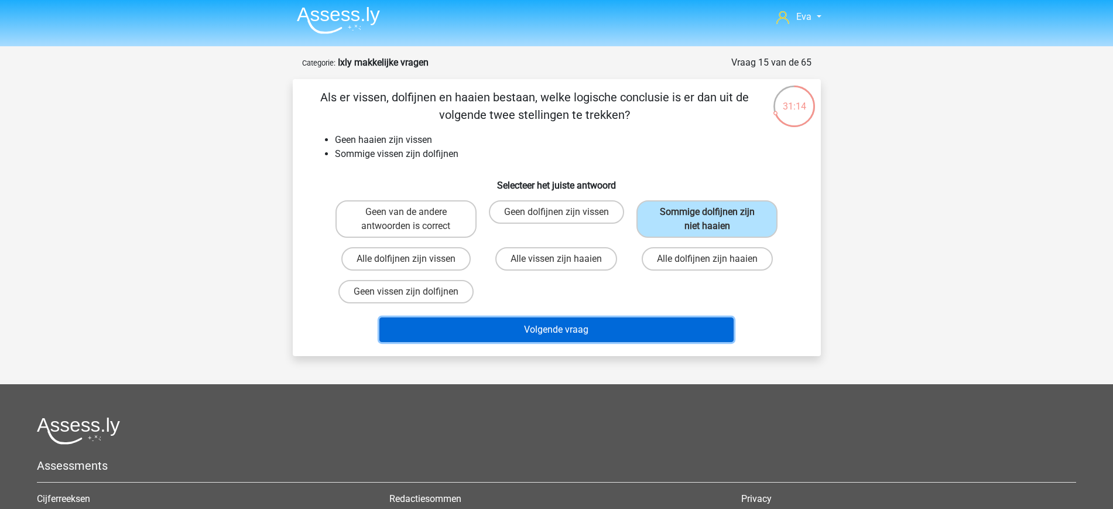
click at [674, 324] on button "Volgende vraag" at bounding box center [556, 329] width 354 height 25
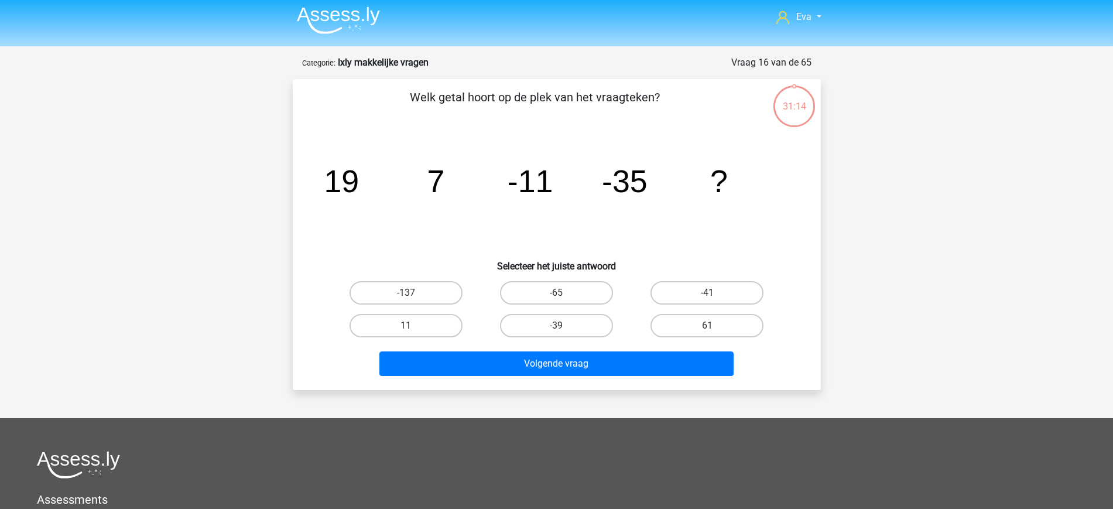
scroll to position [59, 0]
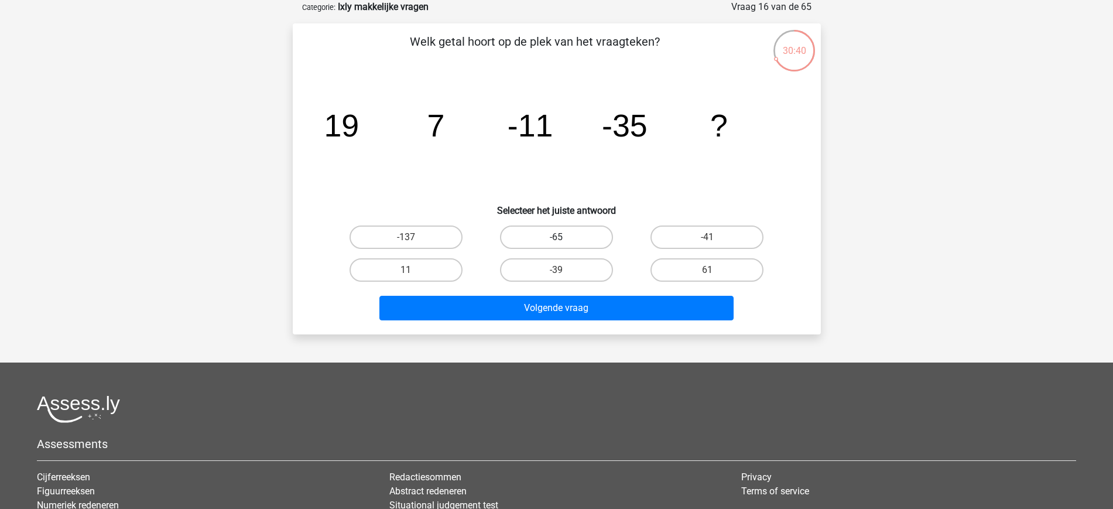
click at [568, 241] on label "-65" at bounding box center [556, 236] width 113 height 23
click at [564, 241] on input "-65" at bounding box center [560, 241] width 8 height 8
radio input "true"
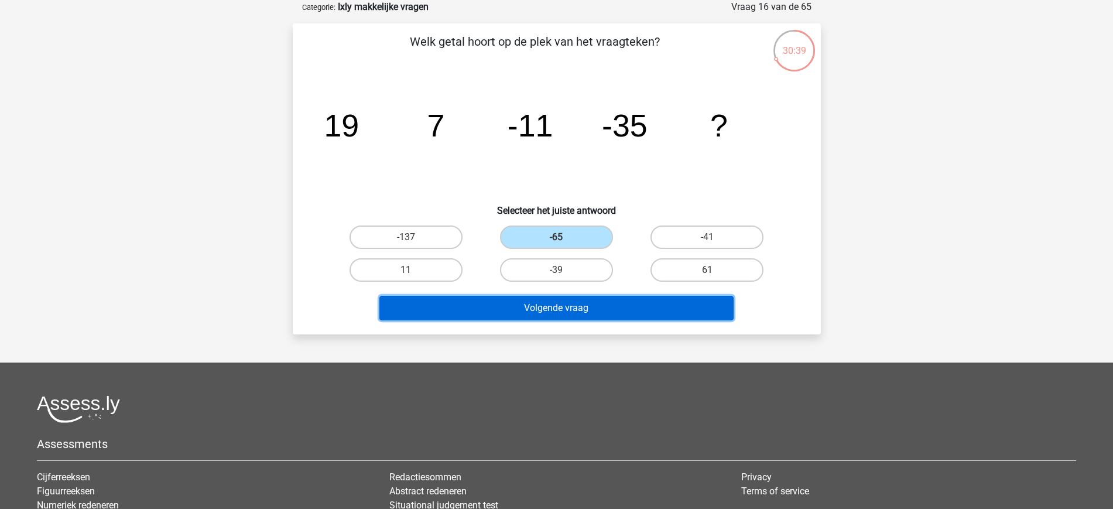
click at [616, 316] on button "Volgende vraag" at bounding box center [556, 308] width 354 height 25
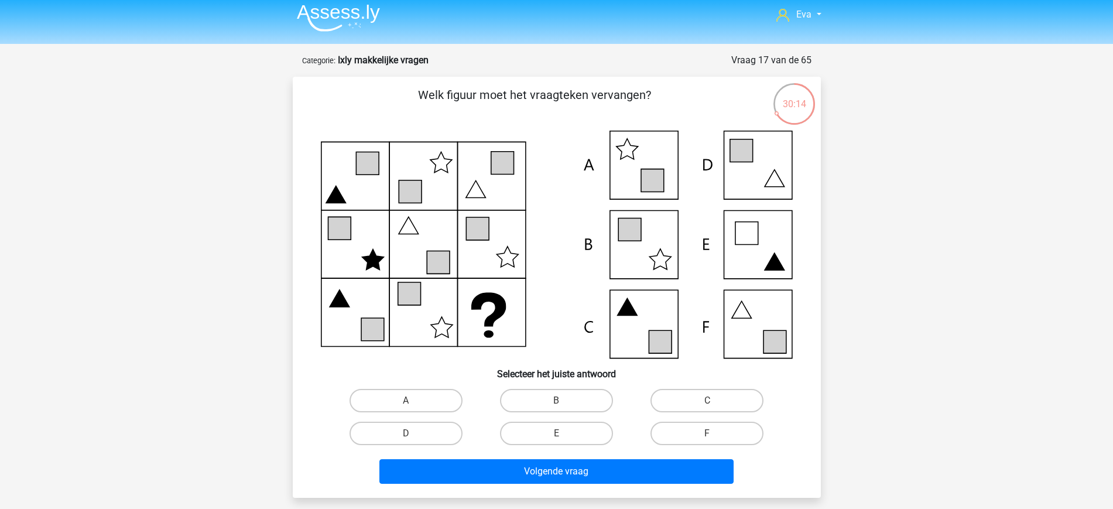
scroll to position [6, 0]
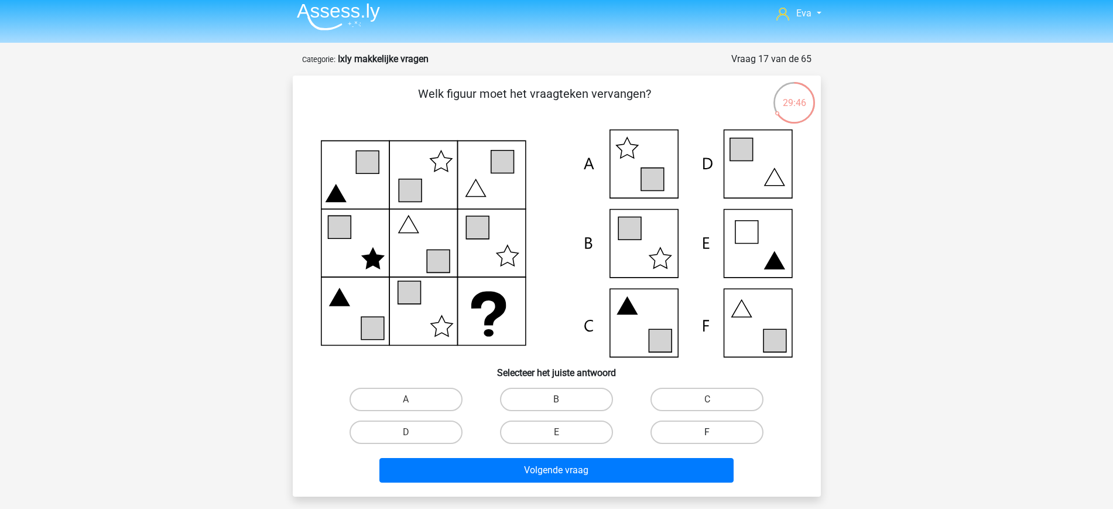
click at [707, 440] on label "F" at bounding box center [706, 431] width 113 height 23
click at [707, 440] on input "F" at bounding box center [711, 436] width 8 height 8
radio input "true"
click at [613, 484] on div "Volgende vraag" at bounding box center [557, 472] width 452 height 29
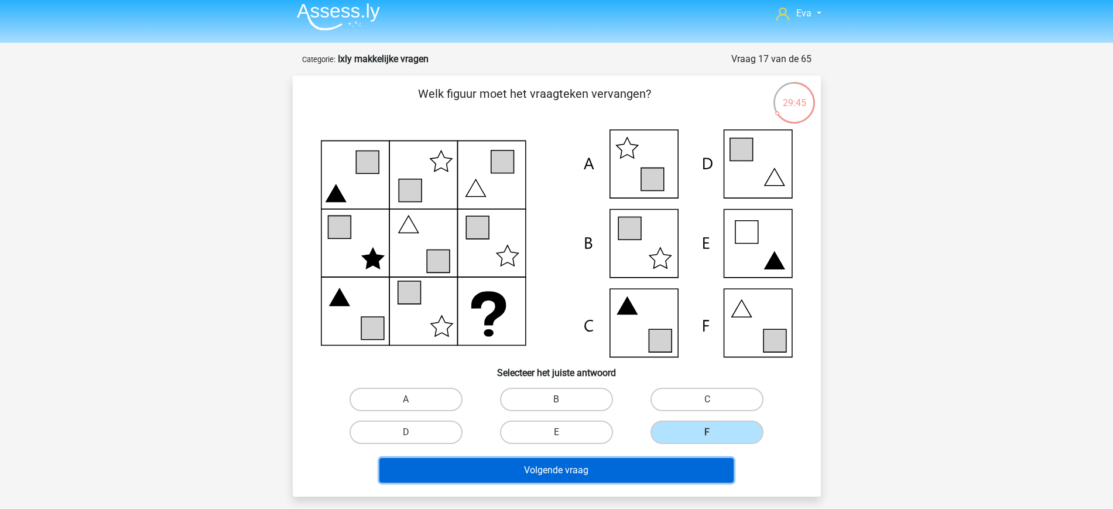
click at [590, 467] on button "Volgende vraag" at bounding box center [556, 470] width 354 height 25
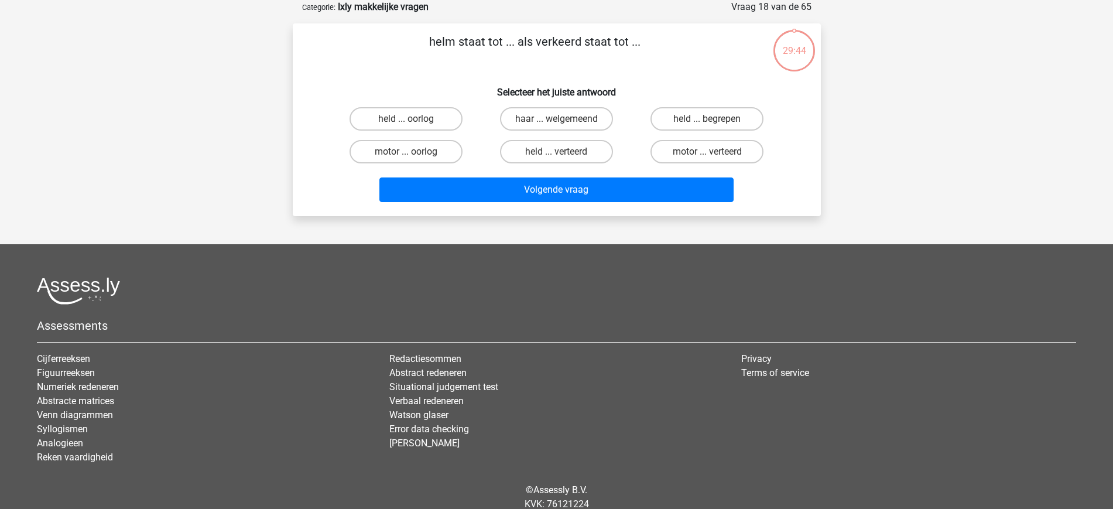
scroll to position [5, 0]
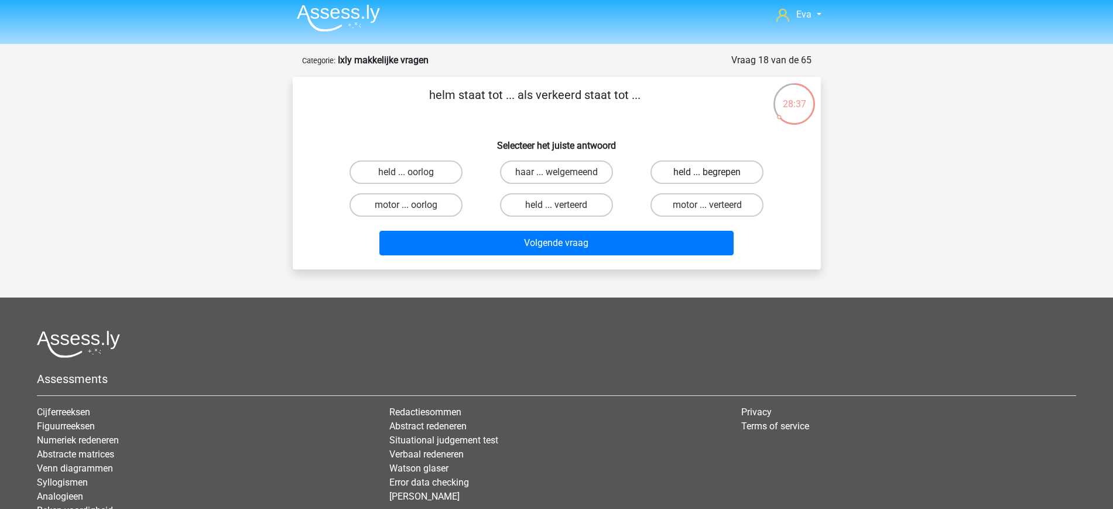
click at [722, 170] on label "held ... begrepen" at bounding box center [706, 171] width 113 height 23
click at [715, 172] on input "held ... begrepen" at bounding box center [711, 176] width 8 height 8
radio input "true"
click at [572, 176] on label "haar ... welgemeend" at bounding box center [556, 171] width 113 height 23
click at [564, 176] on input "haar ... welgemeend" at bounding box center [560, 176] width 8 height 8
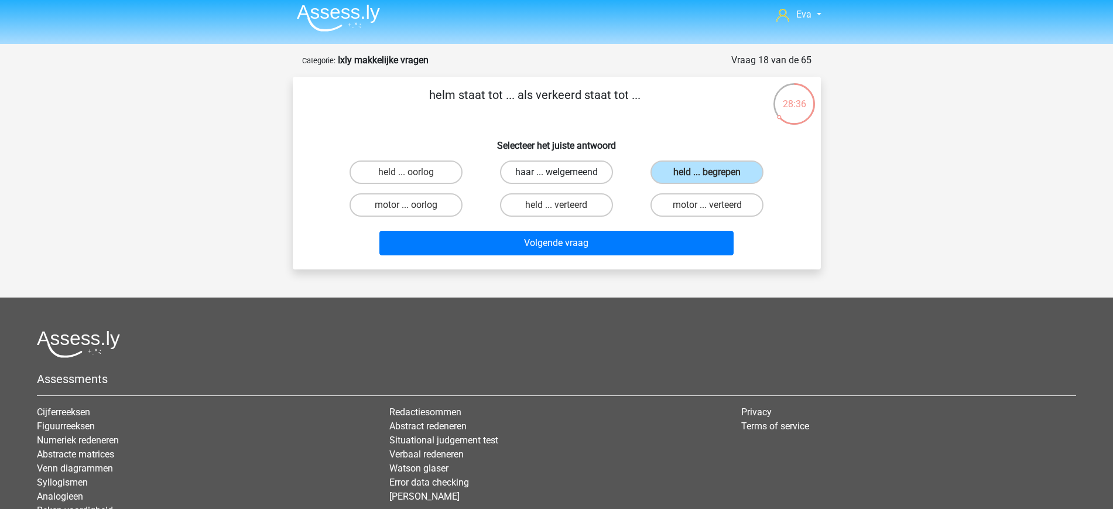
radio input "true"
click at [425, 205] on label "motor ... oorlog" at bounding box center [406, 204] width 113 height 23
click at [413, 205] on input "motor ... oorlog" at bounding box center [410, 209] width 8 height 8
radio input "true"
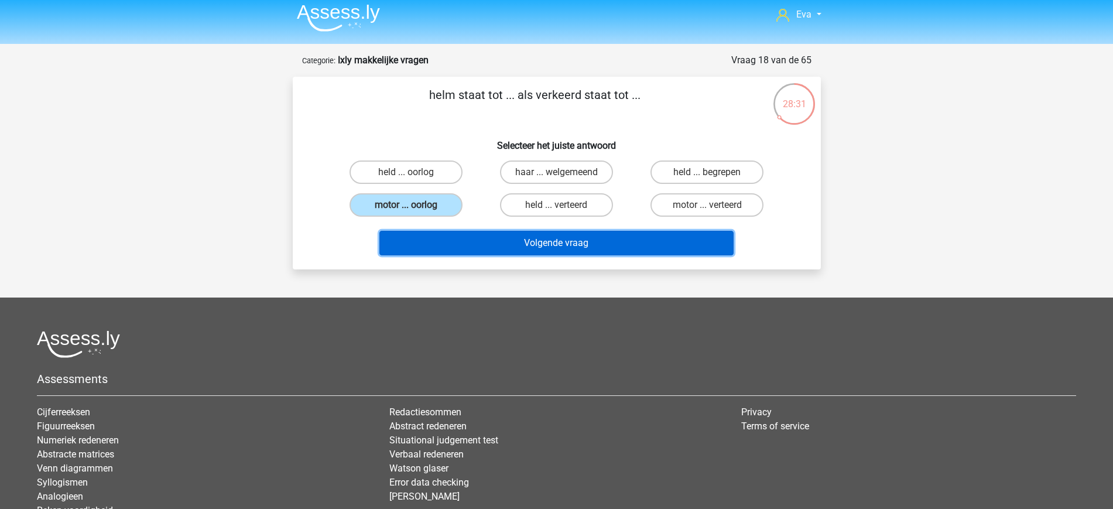
click at [625, 234] on button "Volgende vraag" at bounding box center [556, 243] width 354 height 25
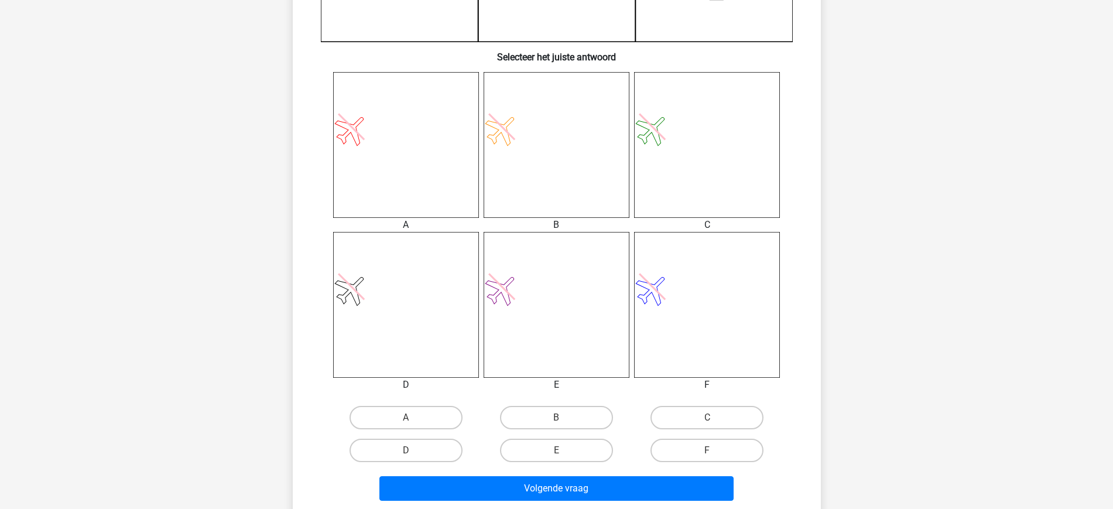
scroll to position [440, 0]
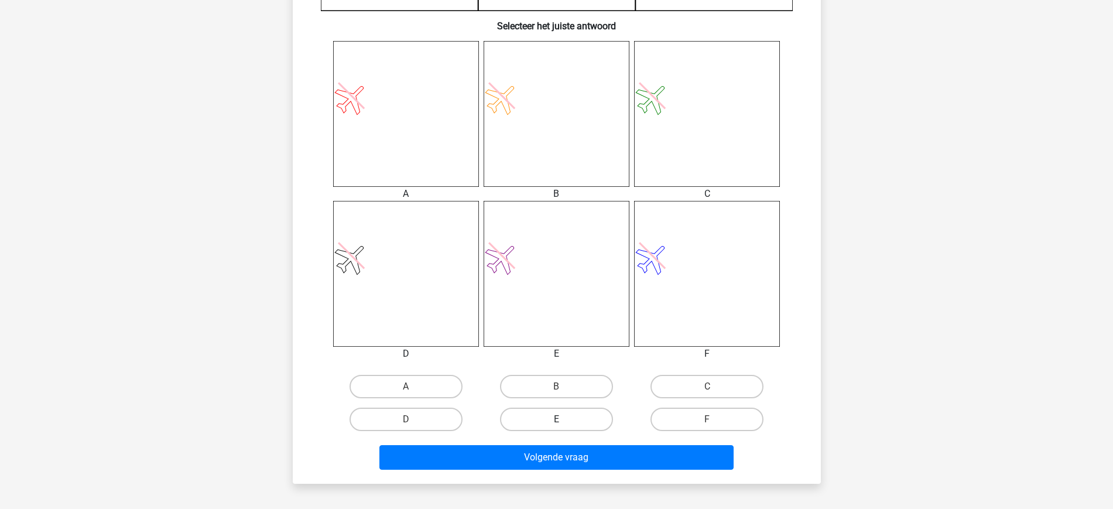
click at [583, 417] on label "E" at bounding box center [556, 418] width 113 height 23
click at [564, 419] on input "E" at bounding box center [560, 423] width 8 height 8
radio input "true"
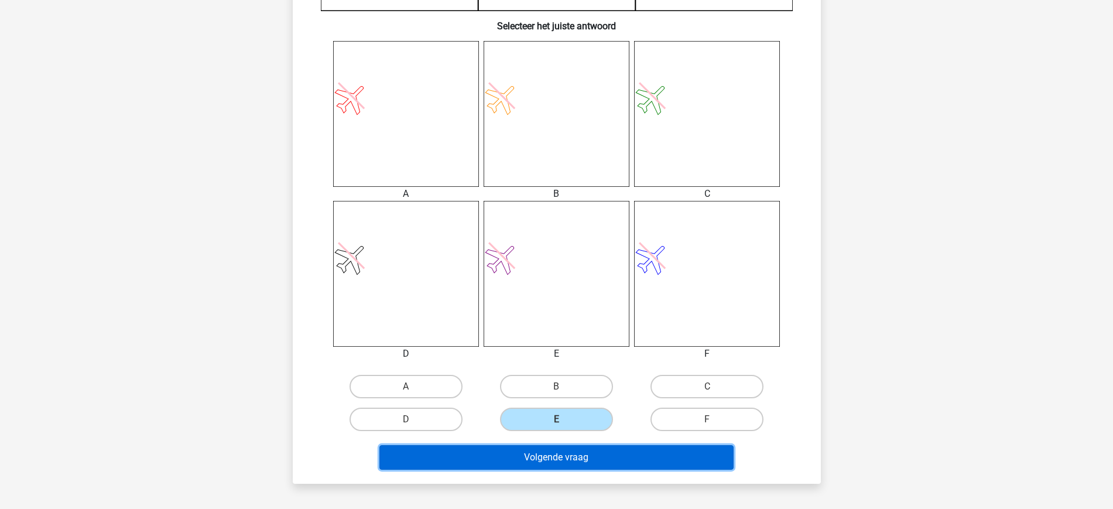
click at [591, 452] on button "Volgende vraag" at bounding box center [556, 457] width 354 height 25
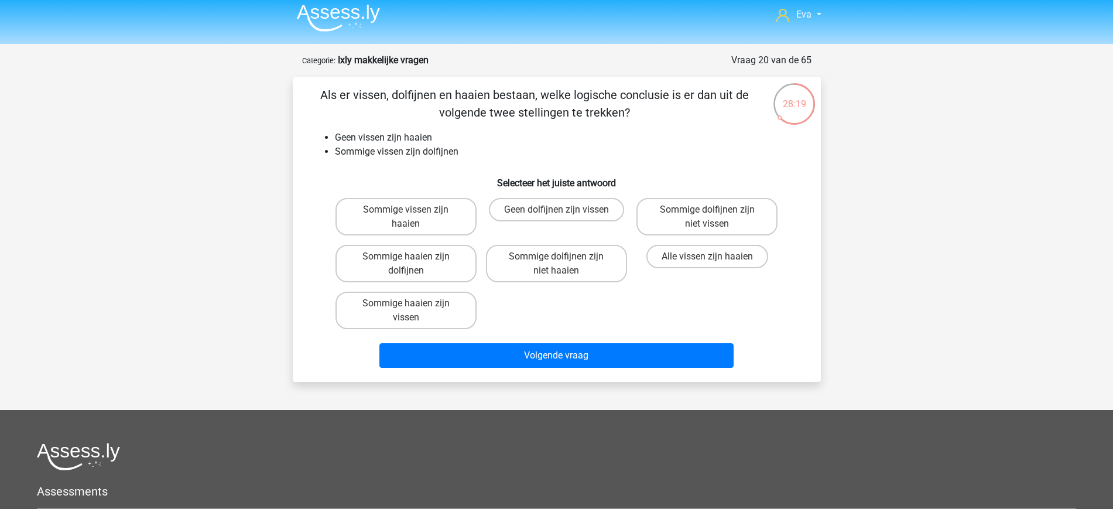
scroll to position [2, 0]
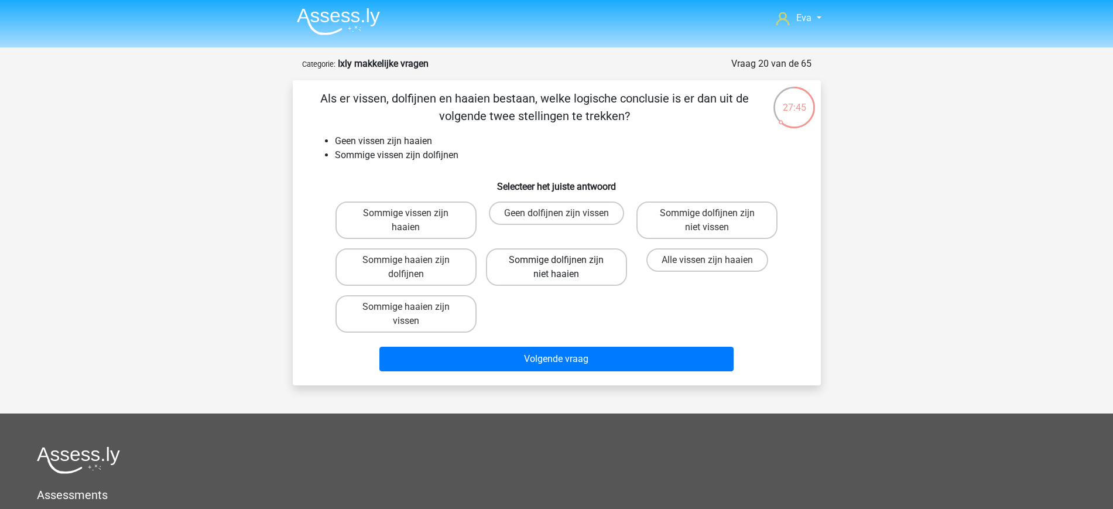
click at [577, 267] on label "Sommige dolfijnen zijn niet haaien" at bounding box center [556, 266] width 141 height 37
click at [564, 267] on input "Sommige dolfijnen zijn niet haaien" at bounding box center [560, 264] width 8 height 8
radio input "true"
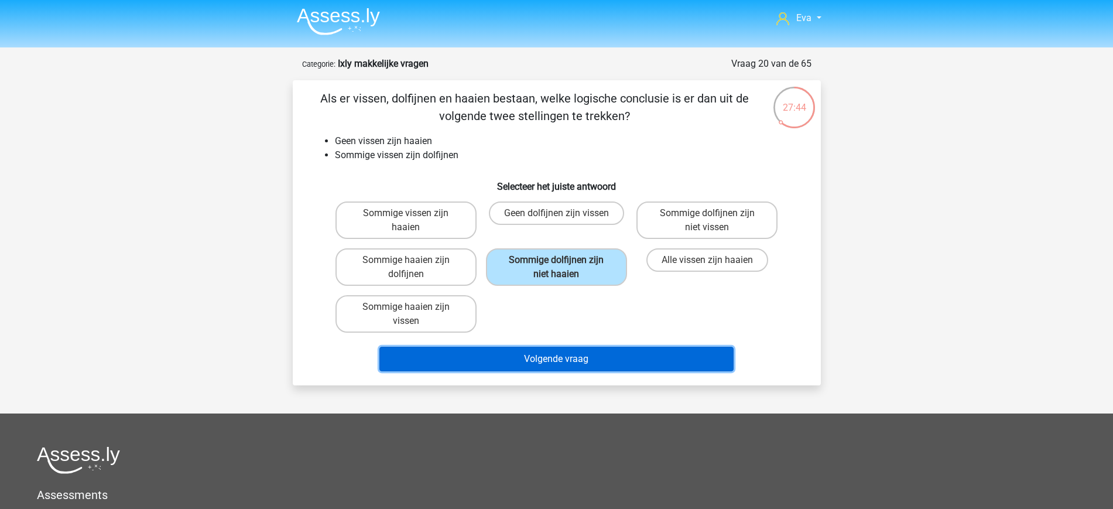
click at [594, 354] on button "Volgende vraag" at bounding box center [556, 359] width 354 height 25
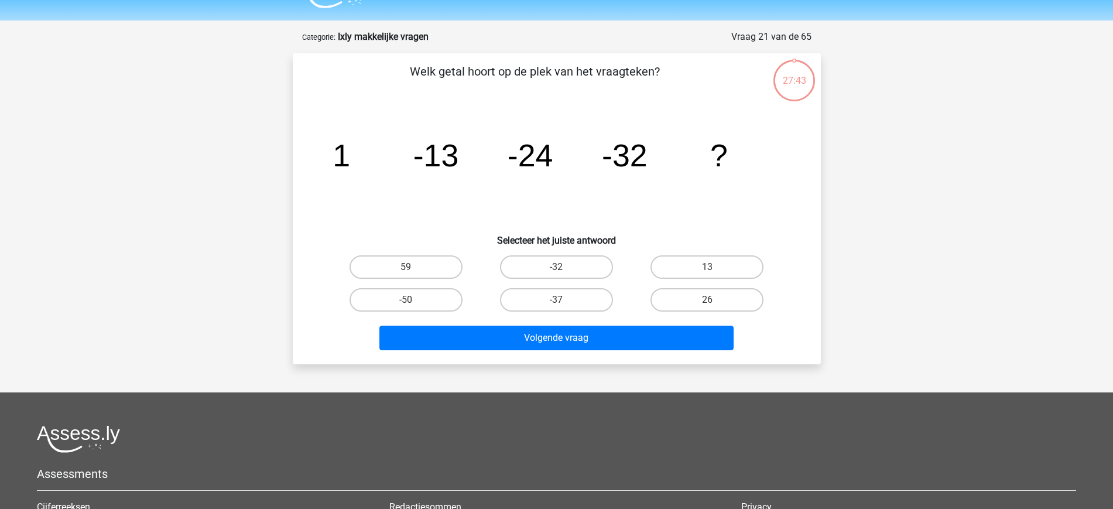
scroll to position [28, 0]
click at [583, 302] on label "-37" at bounding box center [556, 300] width 113 height 23
click at [564, 302] on input "-37" at bounding box center [560, 304] width 8 height 8
radio input "true"
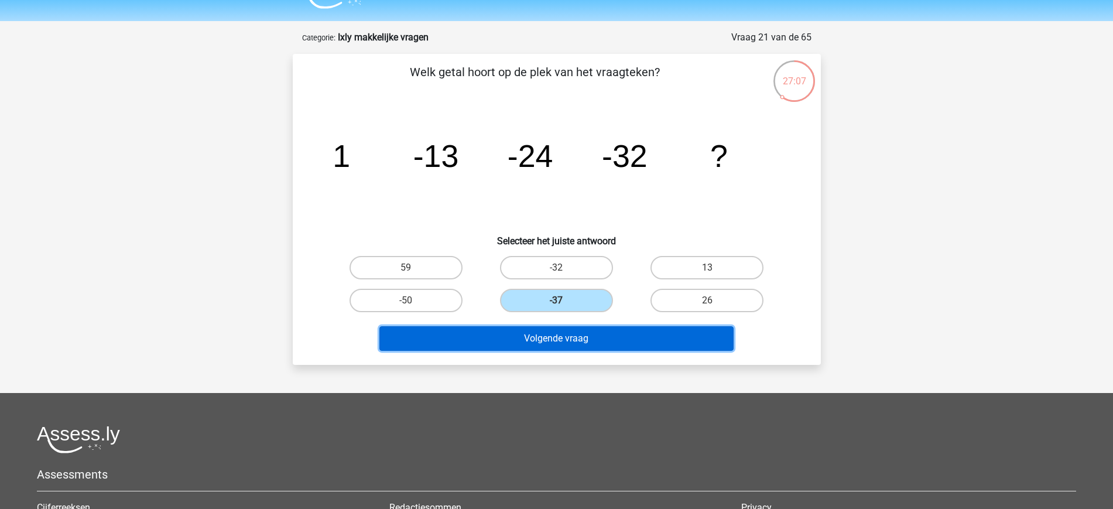
click at [607, 335] on button "Volgende vraag" at bounding box center [556, 338] width 354 height 25
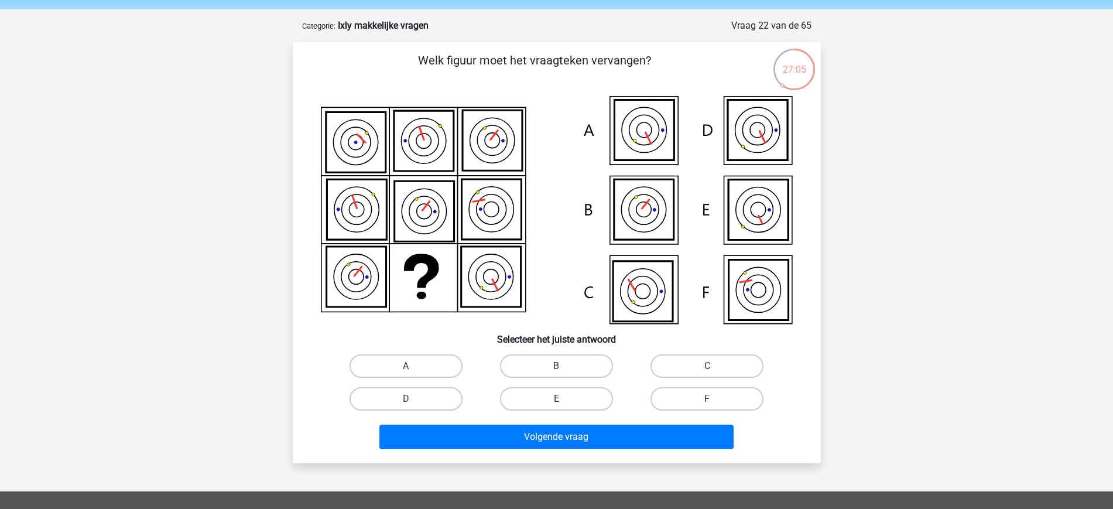
scroll to position [39, 0]
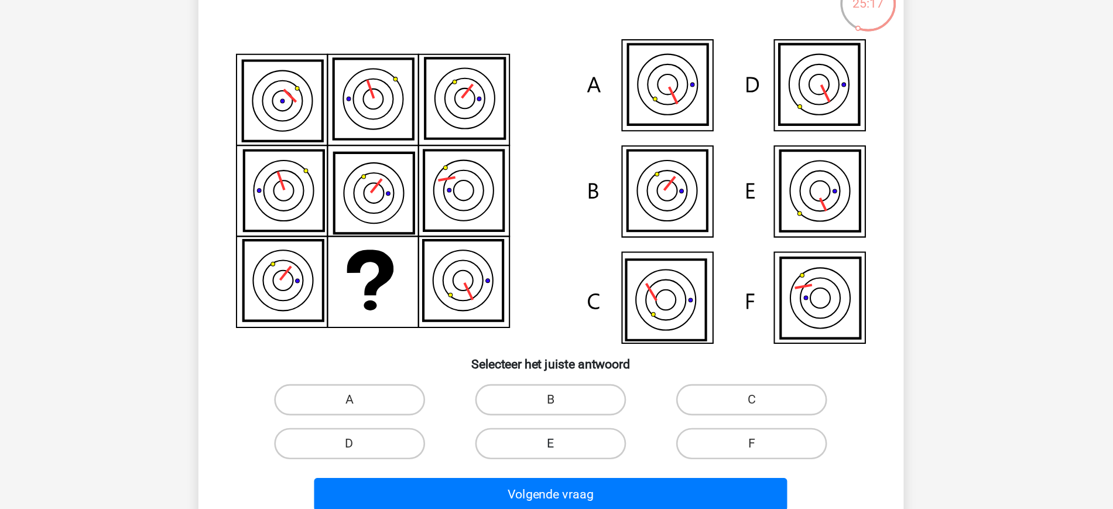
click at [575, 401] on label "E" at bounding box center [556, 399] width 113 height 23
click at [564, 401] on input "E" at bounding box center [560, 404] width 8 height 8
radio input "true"
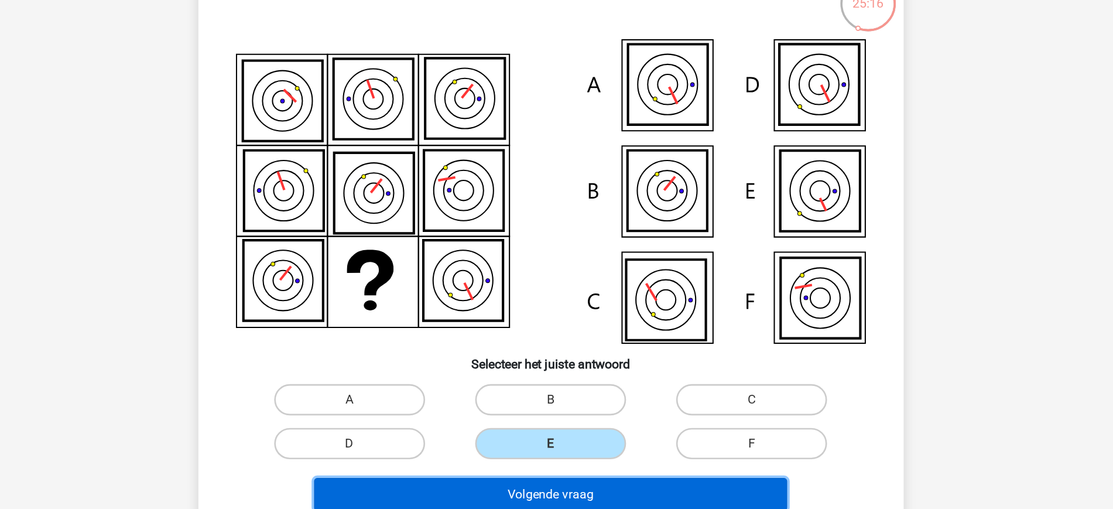
click at [559, 436] on button "Volgende vraag" at bounding box center [556, 438] width 354 height 25
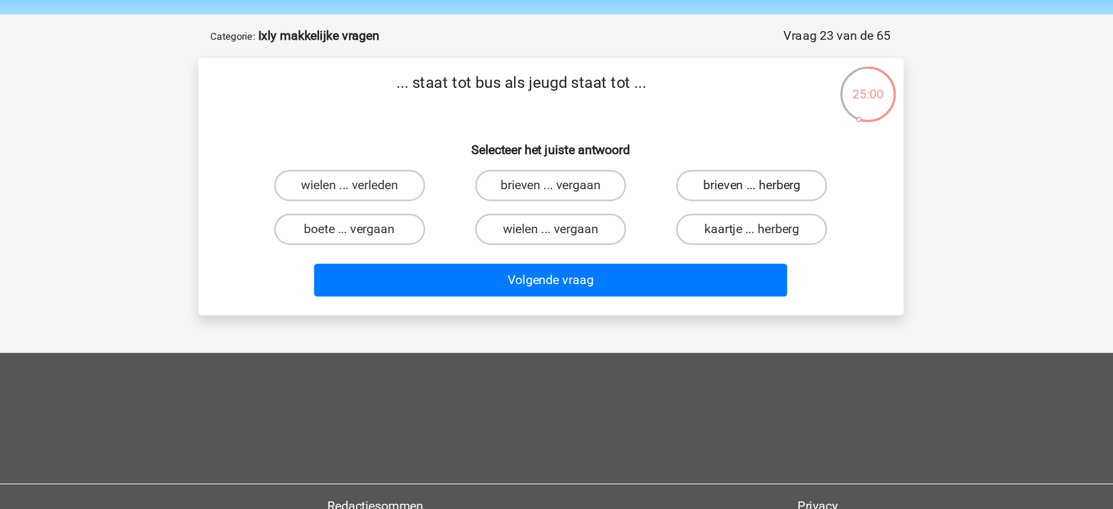
click at [747, 145] on label "brieven ... herberg" at bounding box center [706, 138] width 113 height 23
click at [715, 145] on input "brieven ... herberg" at bounding box center [711, 143] width 8 height 8
radio input "true"
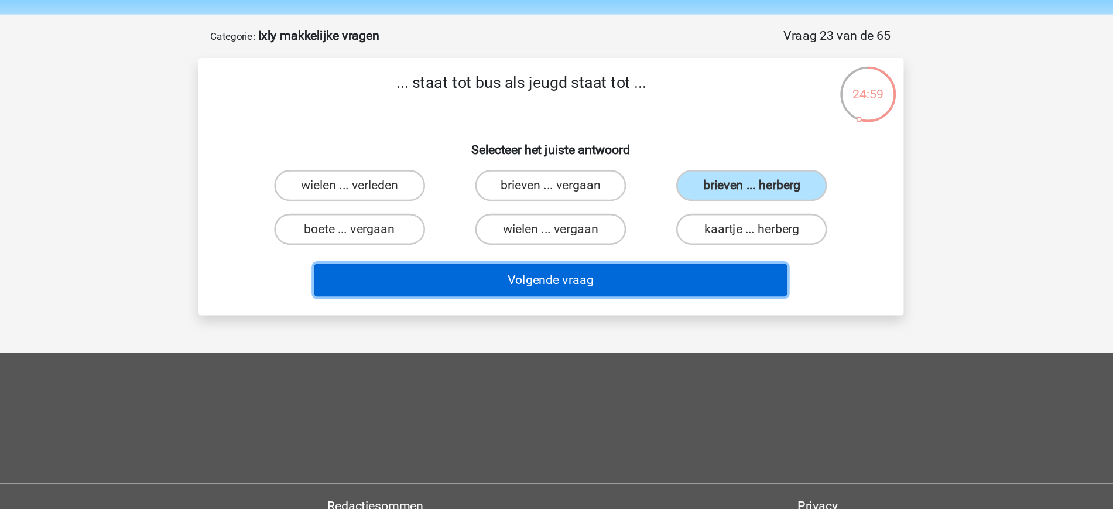
click at [625, 219] on button "Volgende vraag" at bounding box center [556, 209] width 354 height 25
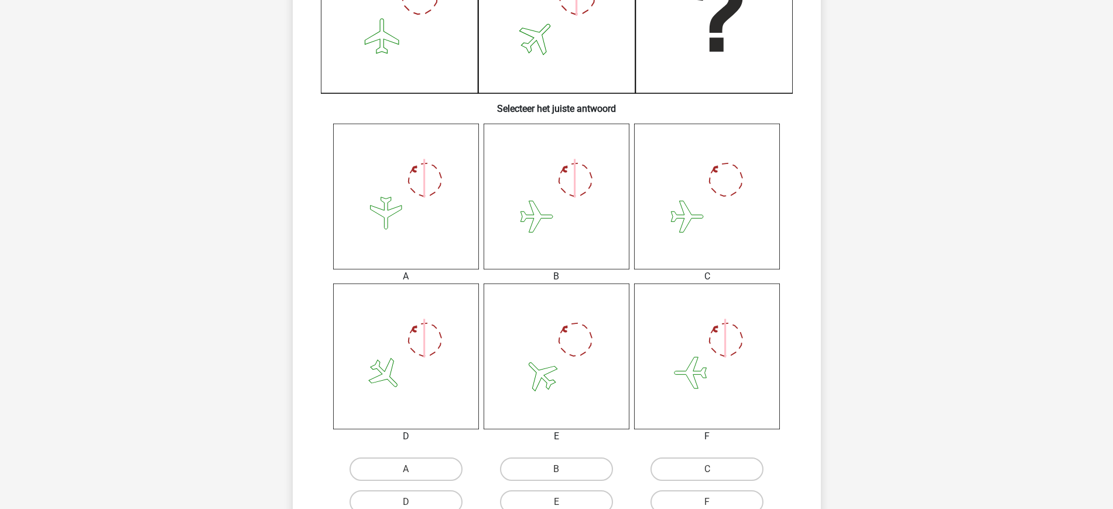
scroll to position [358, 0]
click at [546, 461] on label "B" at bounding box center [556, 468] width 113 height 23
click at [556, 468] on input "B" at bounding box center [560, 472] width 8 height 8
radio input "true"
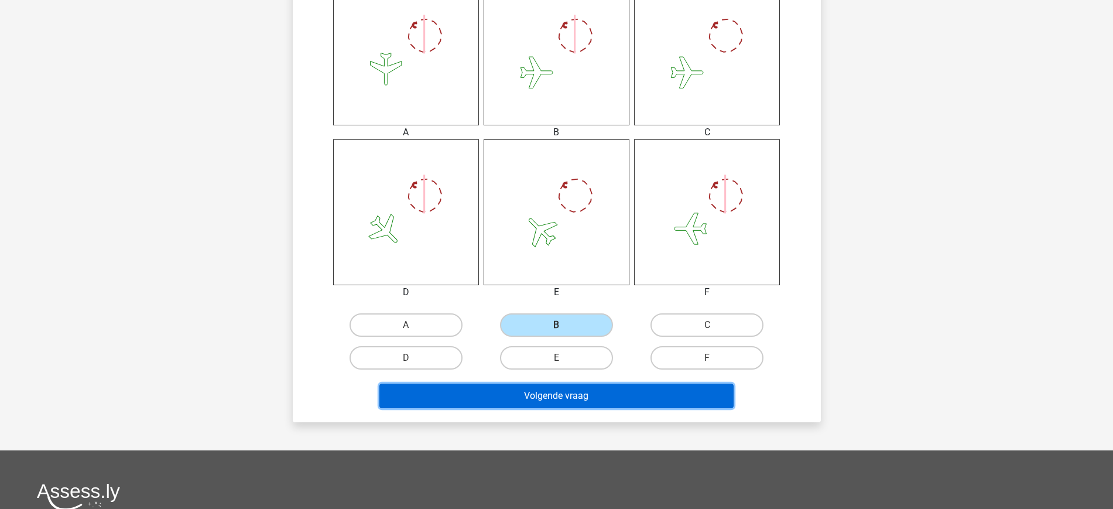
click at [591, 388] on button "Volgende vraag" at bounding box center [556, 395] width 354 height 25
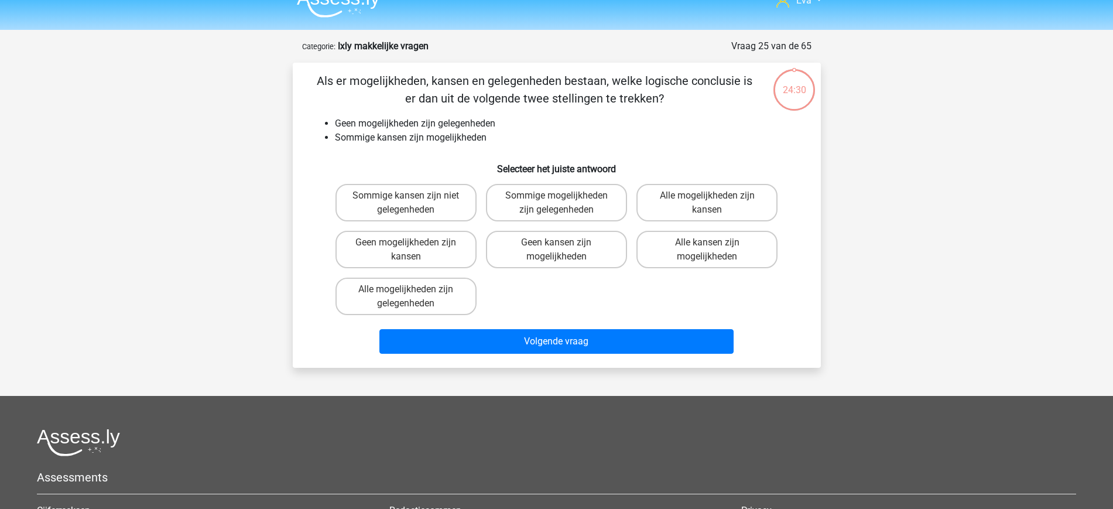
scroll to position [0, 0]
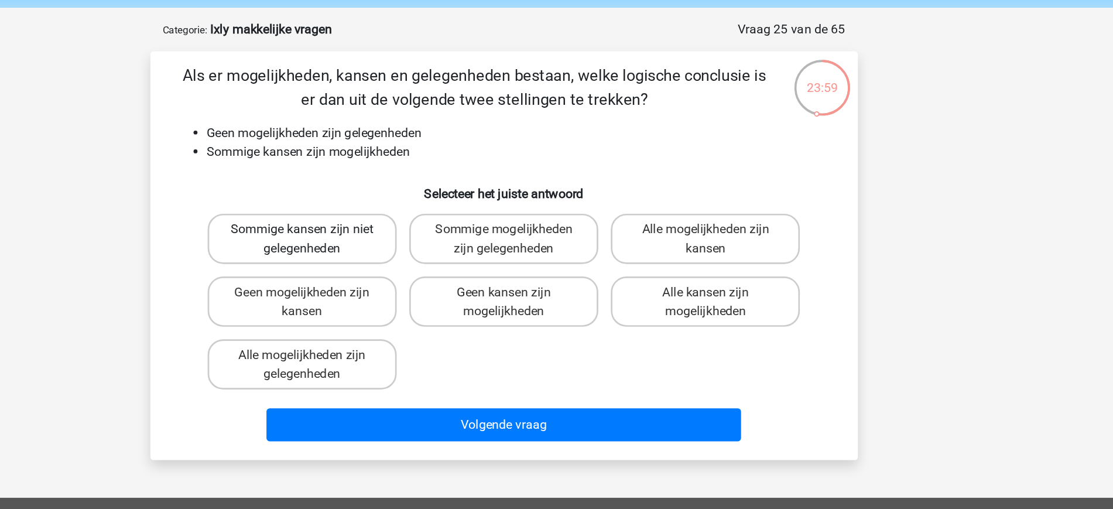
click at [378, 210] on label "Sommige kansen zijn niet gelegenheden" at bounding box center [405, 221] width 141 height 37
click at [406, 215] on input "Sommige kansen zijn niet gelegenheden" at bounding box center [410, 219] width 8 height 8
radio input "true"
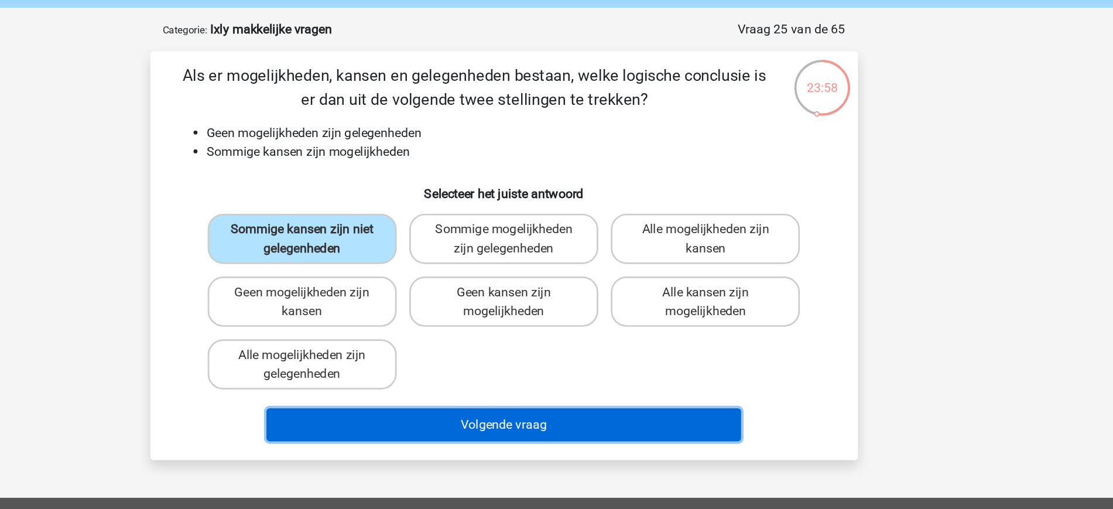
click at [588, 369] on button "Volgende vraag" at bounding box center [556, 360] width 354 height 25
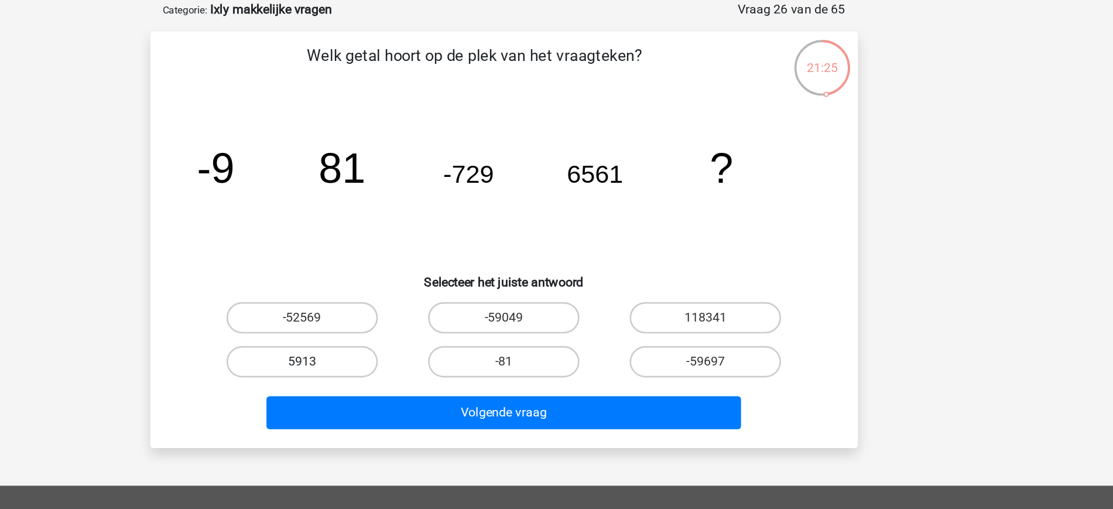
click at [430, 327] on label "5913" at bounding box center [406, 328] width 113 height 23
click at [413, 328] on input "5913" at bounding box center [410, 332] width 8 height 8
radio input "true"
click at [567, 282] on div "-59049" at bounding box center [556, 295] width 150 height 33
click at [557, 289] on label "-59049" at bounding box center [556, 295] width 113 height 23
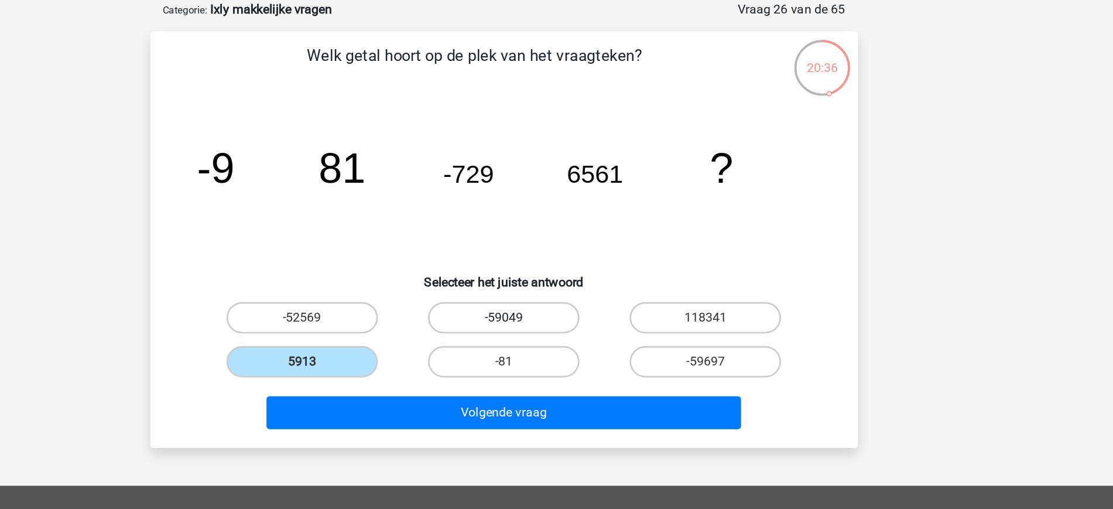
click at [557, 296] on input "-59049" at bounding box center [560, 300] width 8 height 8
radio input "true"
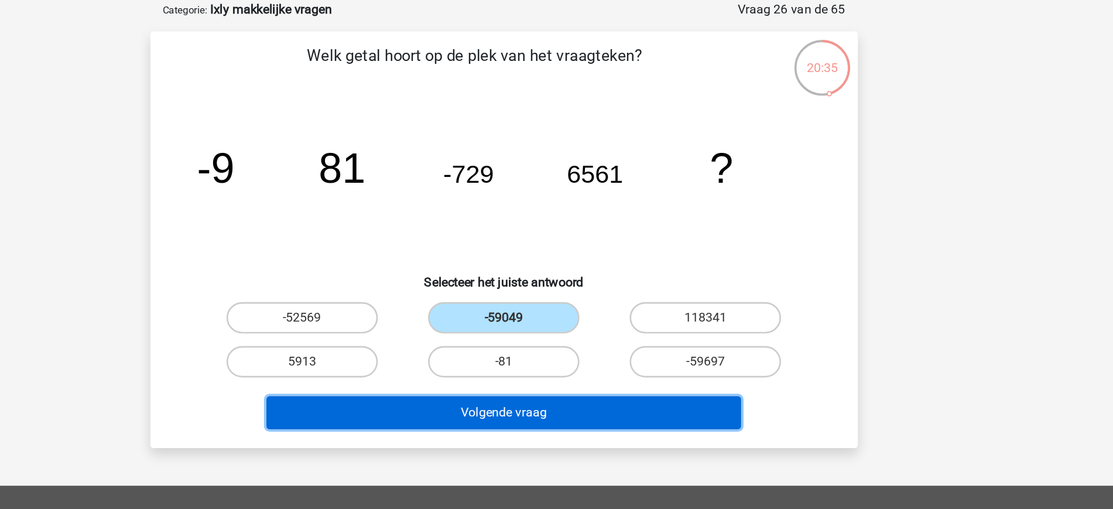
click at [528, 364] on button "Volgende vraag" at bounding box center [556, 366] width 354 height 25
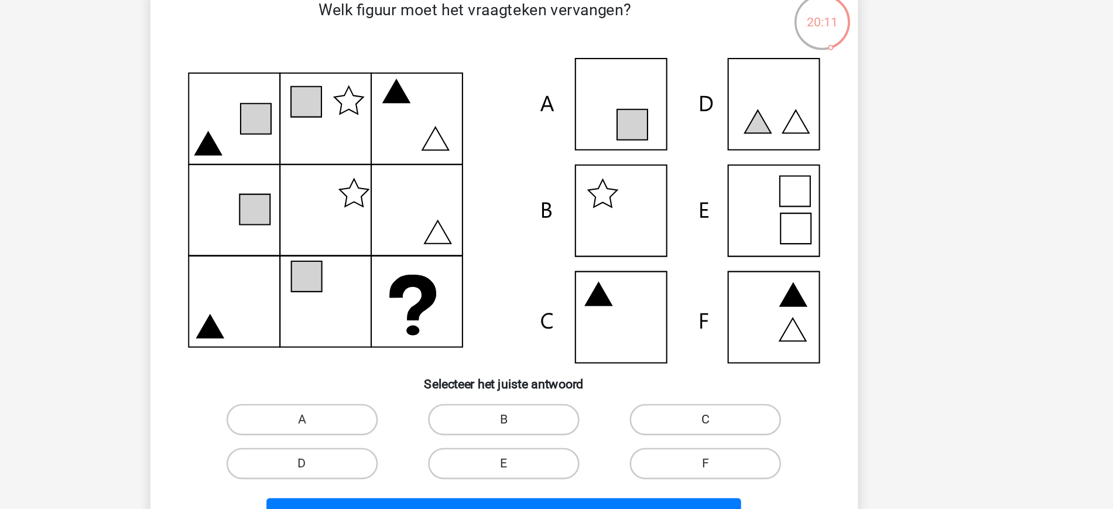
click at [700, 399] on label "C" at bounding box center [706, 405] width 113 height 23
click at [707, 406] on input "C" at bounding box center [711, 410] width 8 height 8
radio input "true"
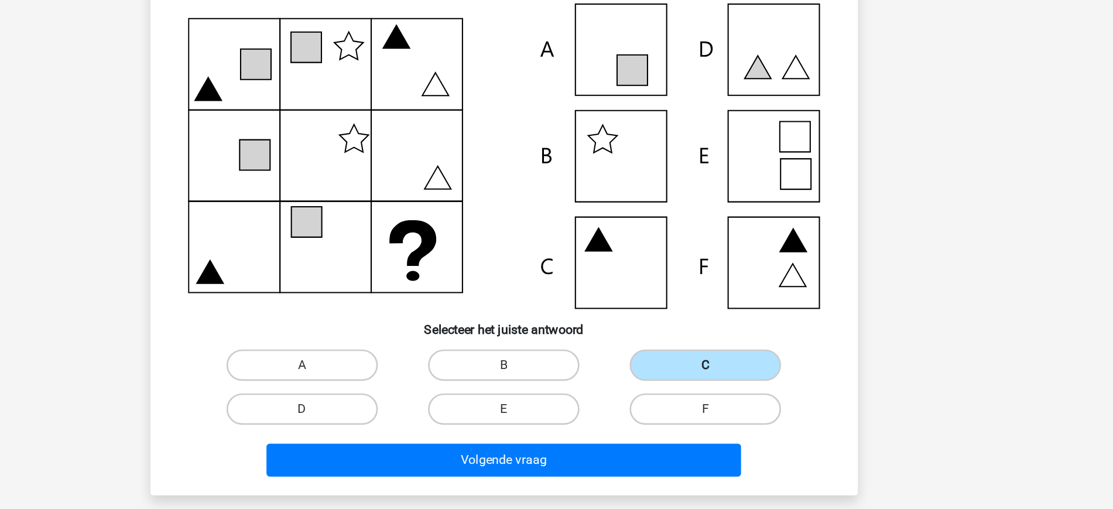
scroll to position [5, 0]
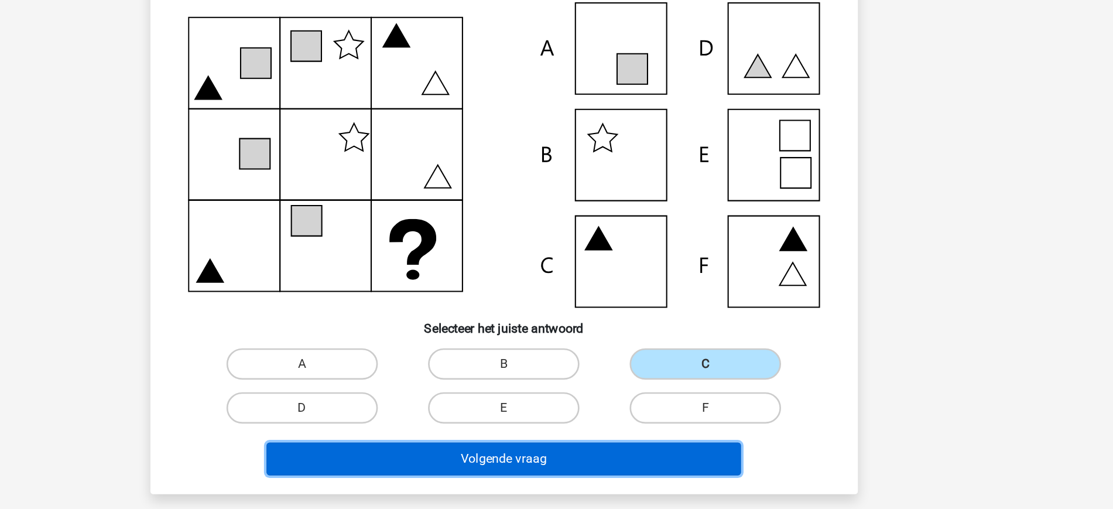
click at [622, 466] on button "Volgende vraag" at bounding box center [556, 471] width 354 height 25
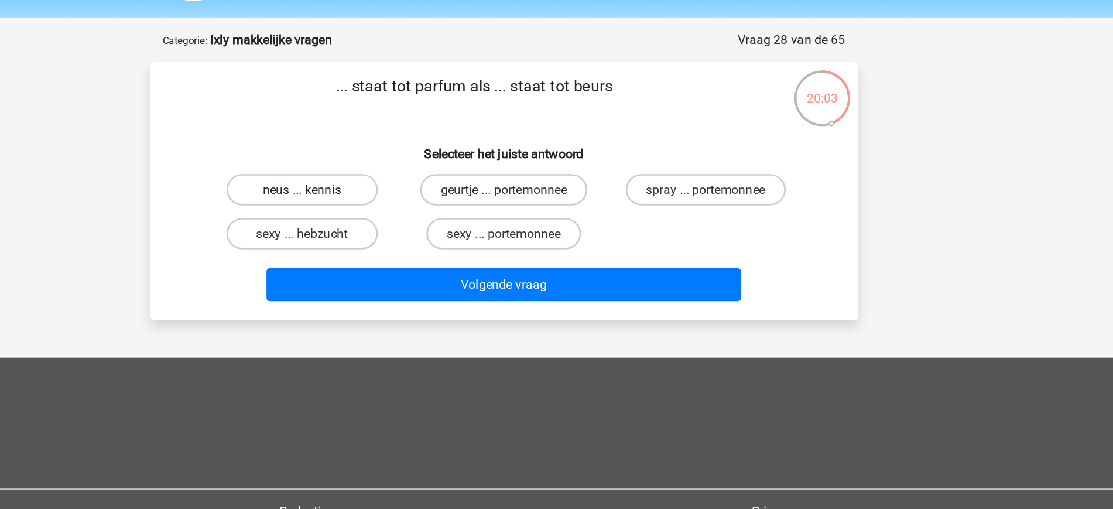
click at [437, 172] on label "neus ... kennis" at bounding box center [406, 171] width 113 height 23
click at [413, 172] on input "neus ... kennis" at bounding box center [410, 176] width 8 height 8
radio input "true"
click at [595, 168] on label "geurtje ... portemonnee" at bounding box center [556, 171] width 125 height 23
click at [564, 172] on input "geurtje ... portemonnee" at bounding box center [560, 176] width 8 height 8
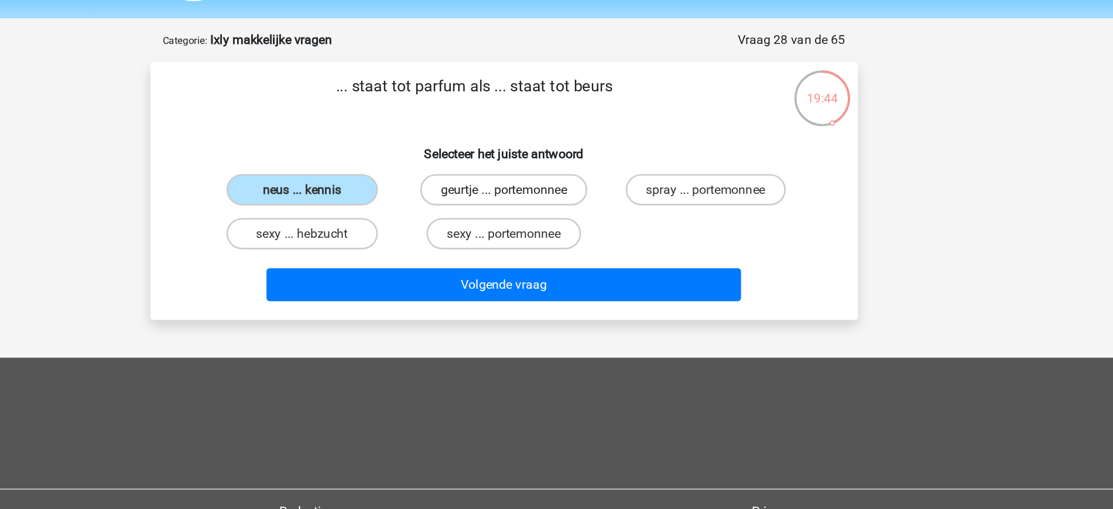
radio input "true"
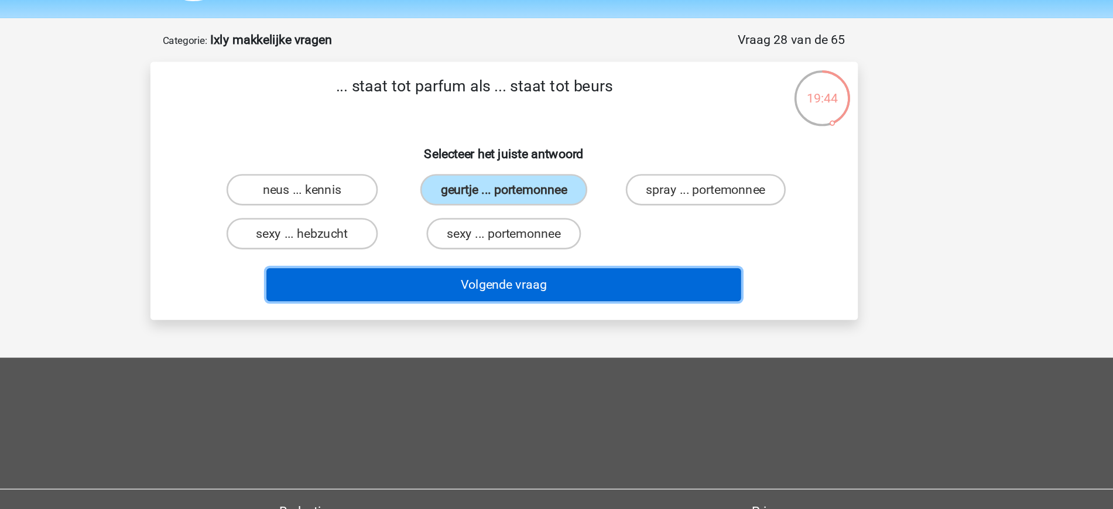
click at [602, 242] on button "Volgende vraag" at bounding box center [556, 243] width 354 height 25
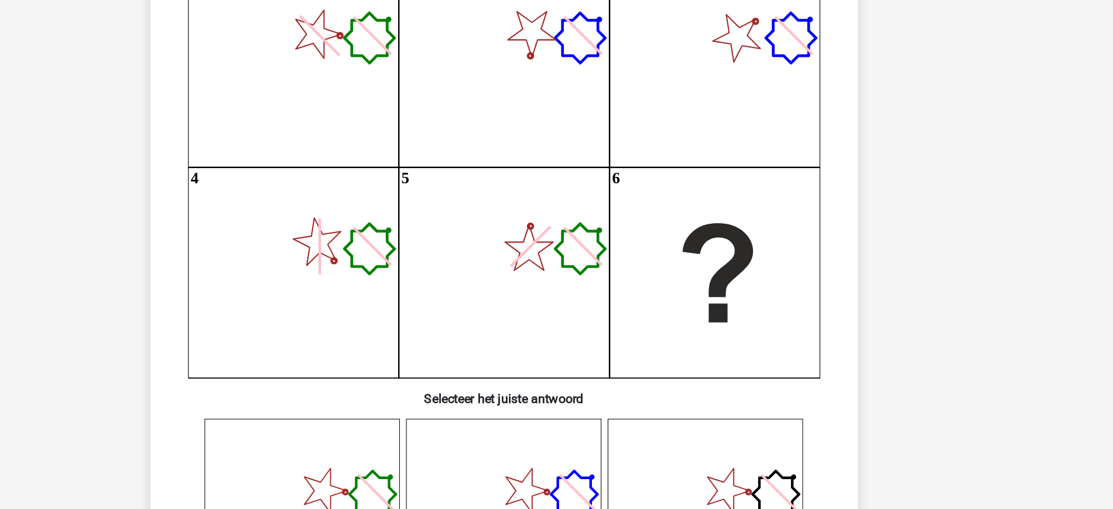
scroll to position [40, 0]
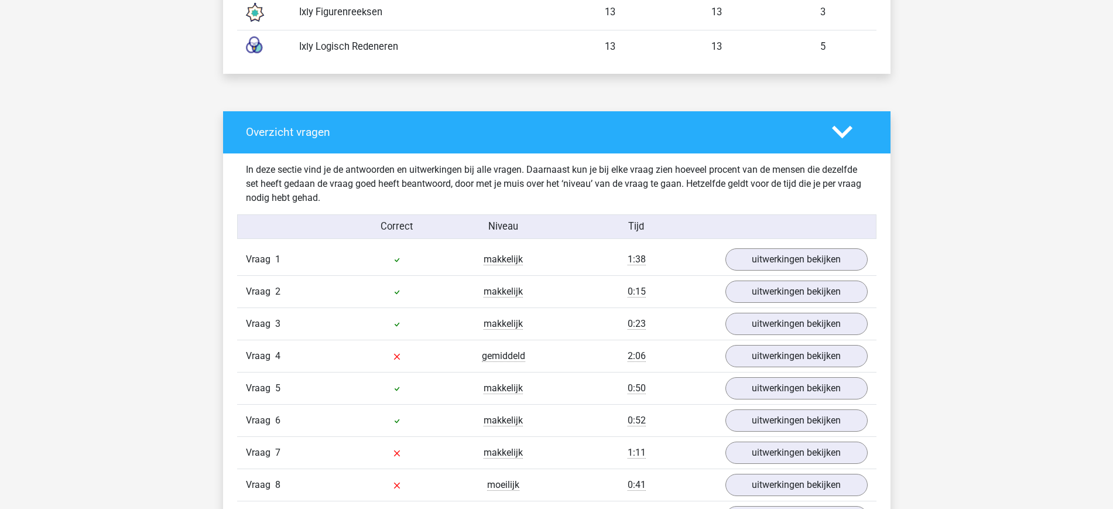
scroll to position [879, 0]
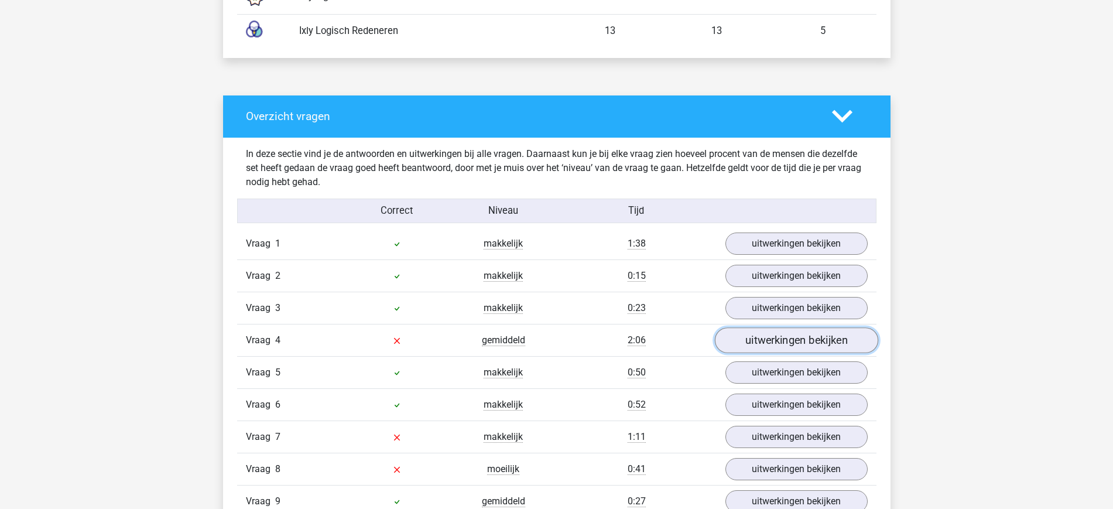
click at [776, 337] on link "uitwerkingen bekijken" at bounding box center [795, 340] width 163 height 26
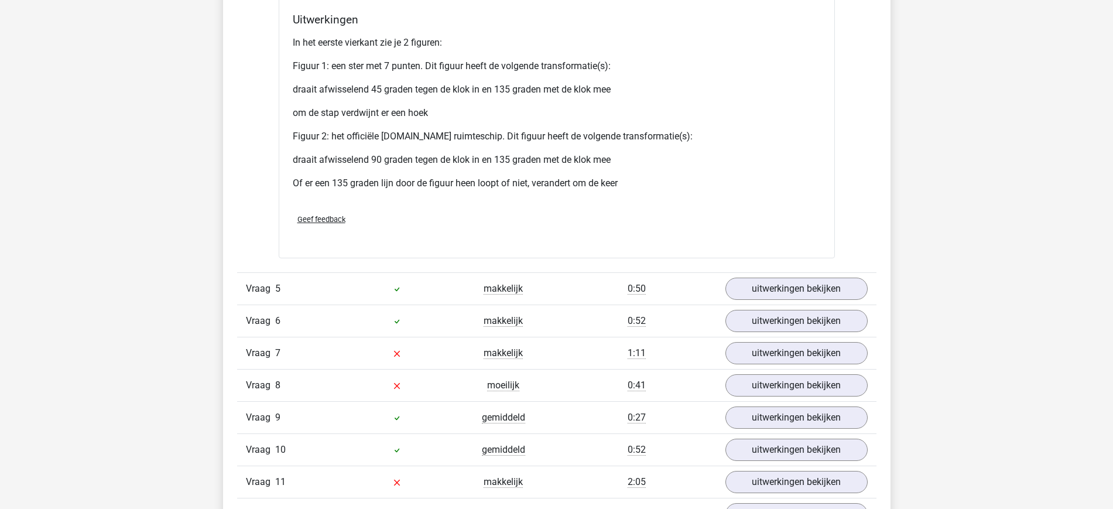
scroll to position [1993, 0]
click at [750, 354] on link "uitwerkingen bekijken" at bounding box center [795, 353] width 163 height 26
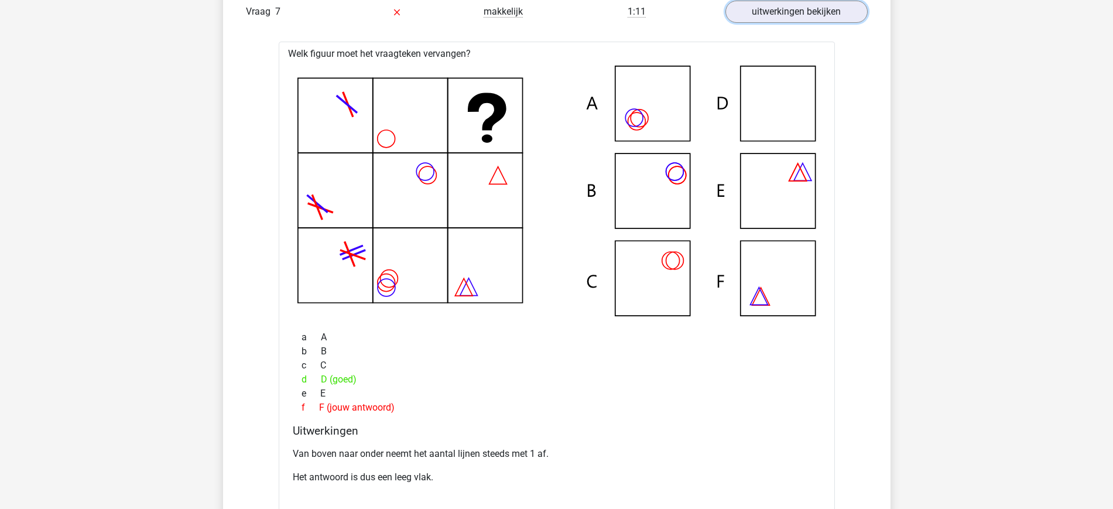
scroll to position [2355, 0]
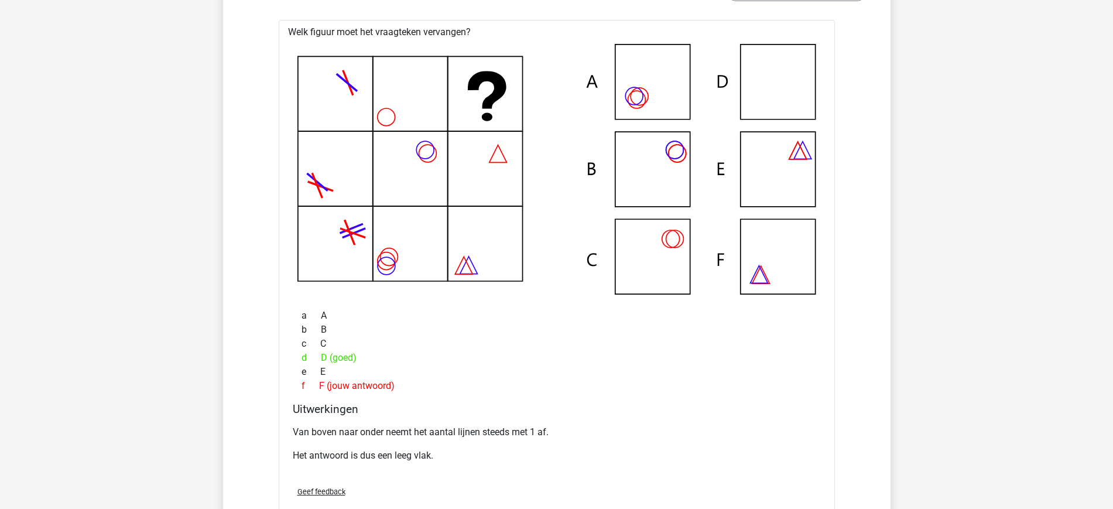
click at [355, 235] on icon at bounding box center [556, 169] width 519 height 251
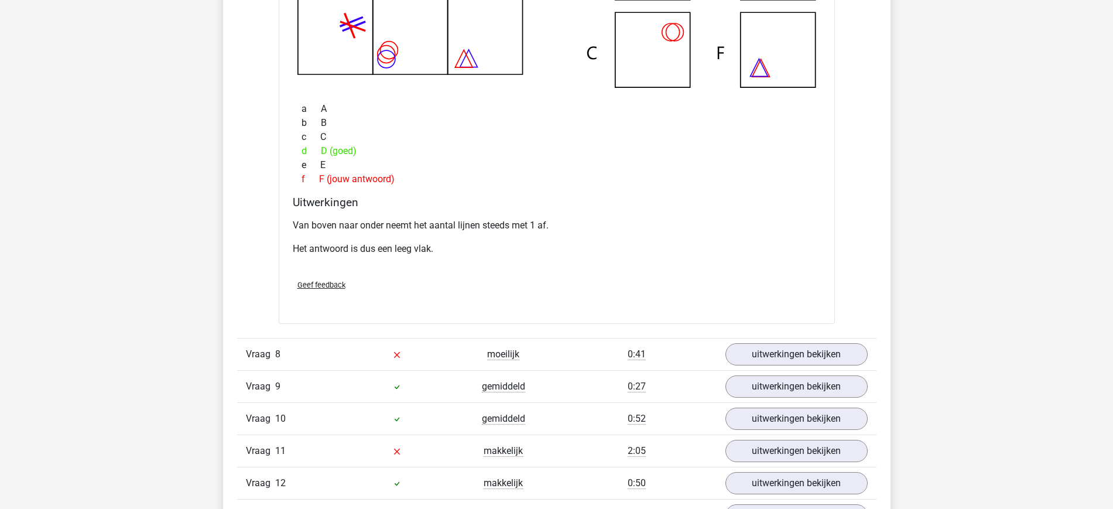
scroll to position [2622, 0]
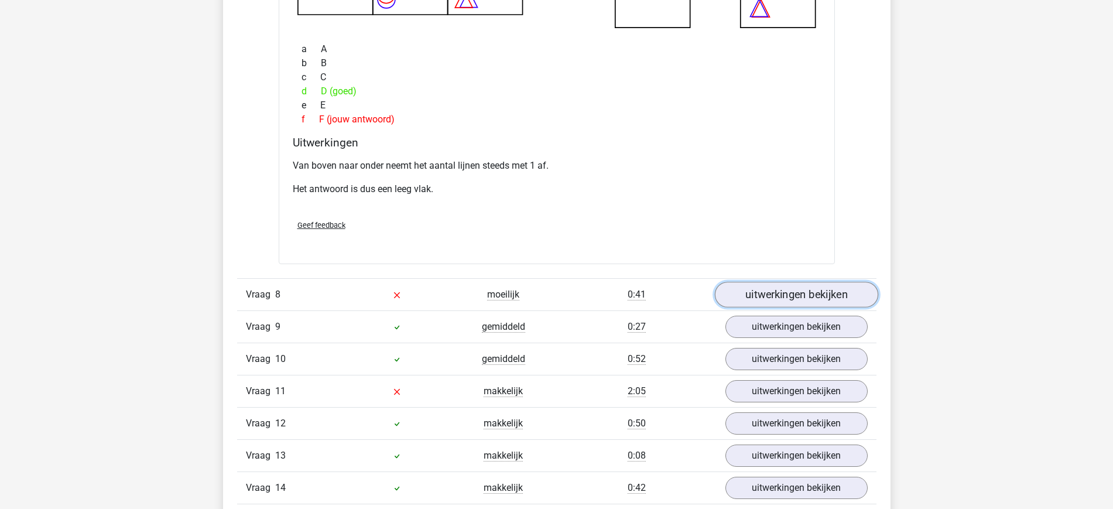
click at [756, 297] on link "uitwerkingen bekijken" at bounding box center [795, 295] width 163 height 26
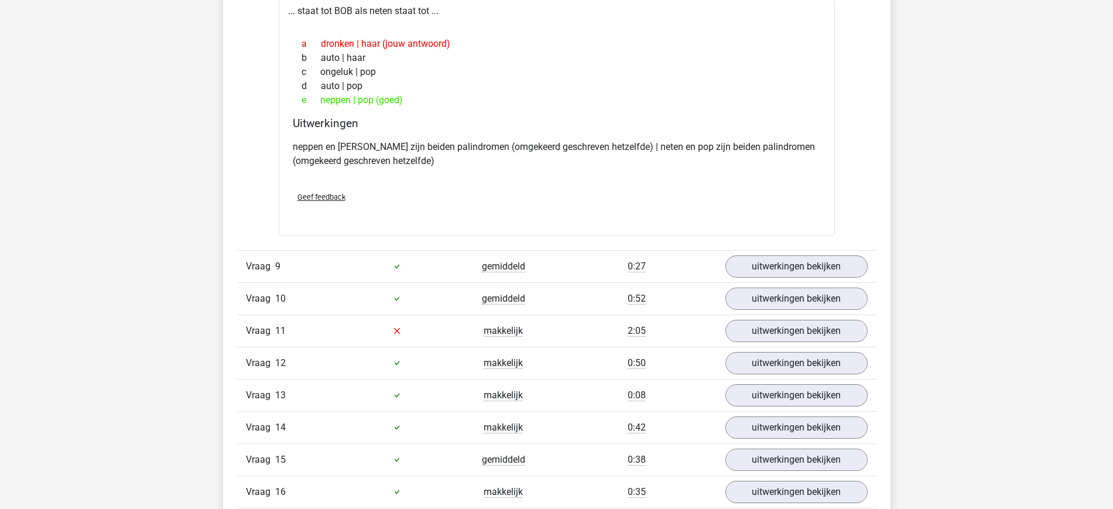
scroll to position [2950, 0]
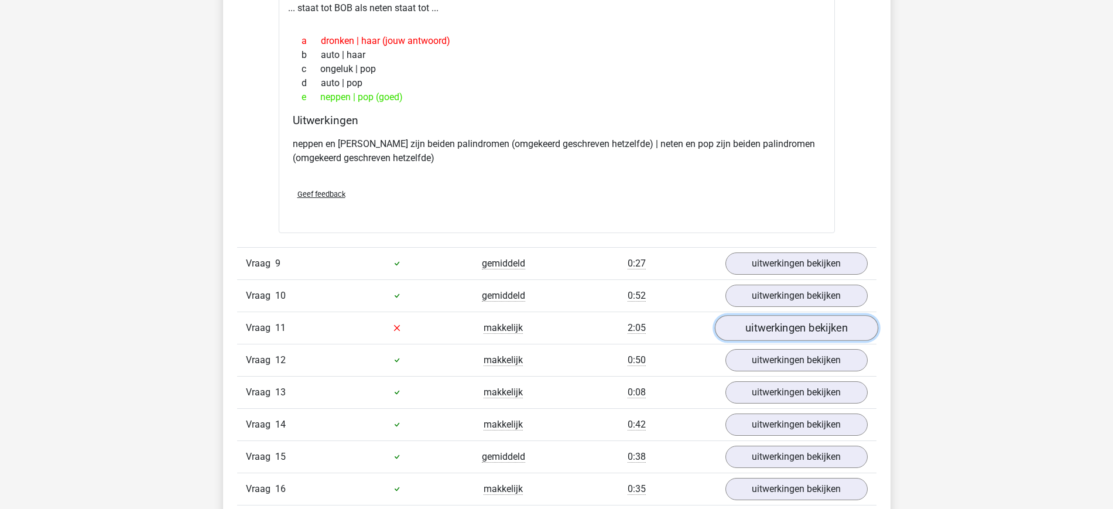
click at [775, 331] on link "uitwerkingen bekijken" at bounding box center [795, 328] width 163 height 26
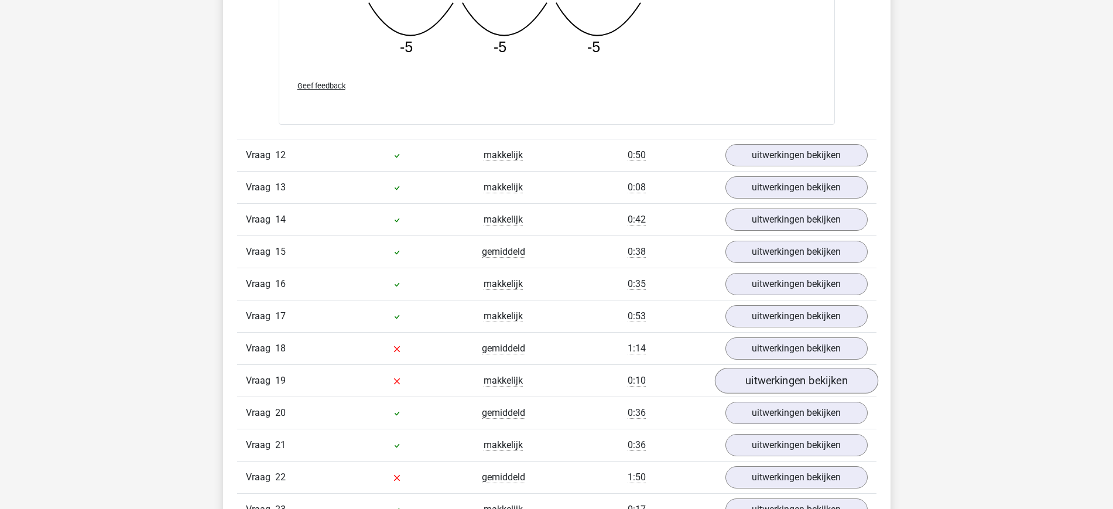
scroll to position [3756, 0]
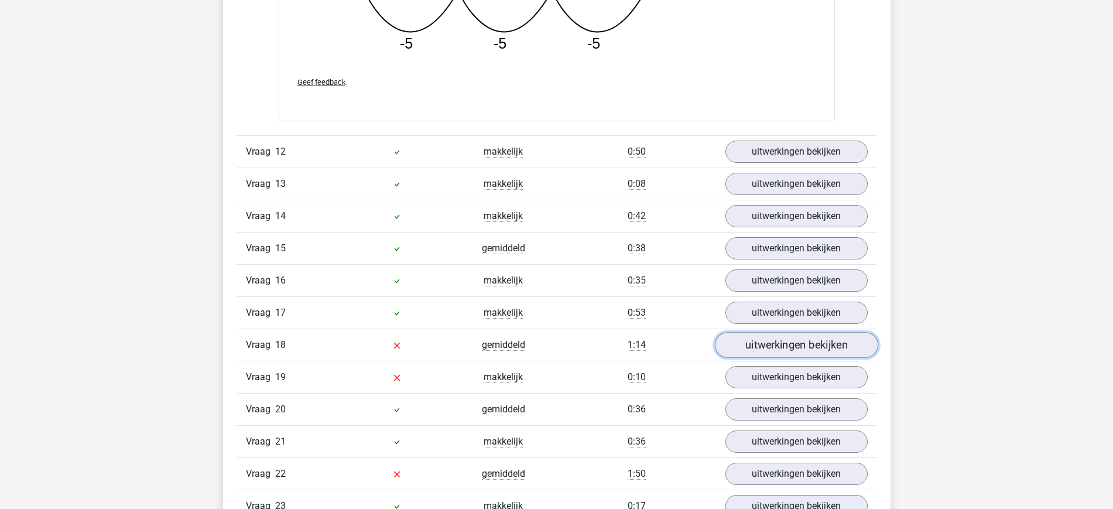
click at [824, 353] on link "uitwerkingen bekijken" at bounding box center [795, 346] width 163 height 26
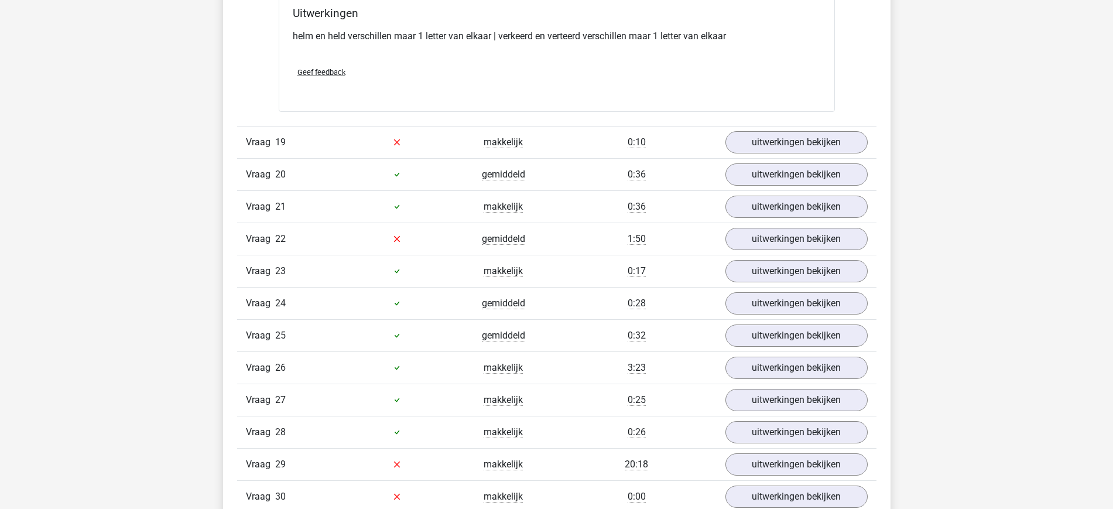
scroll to position [4264, 0]
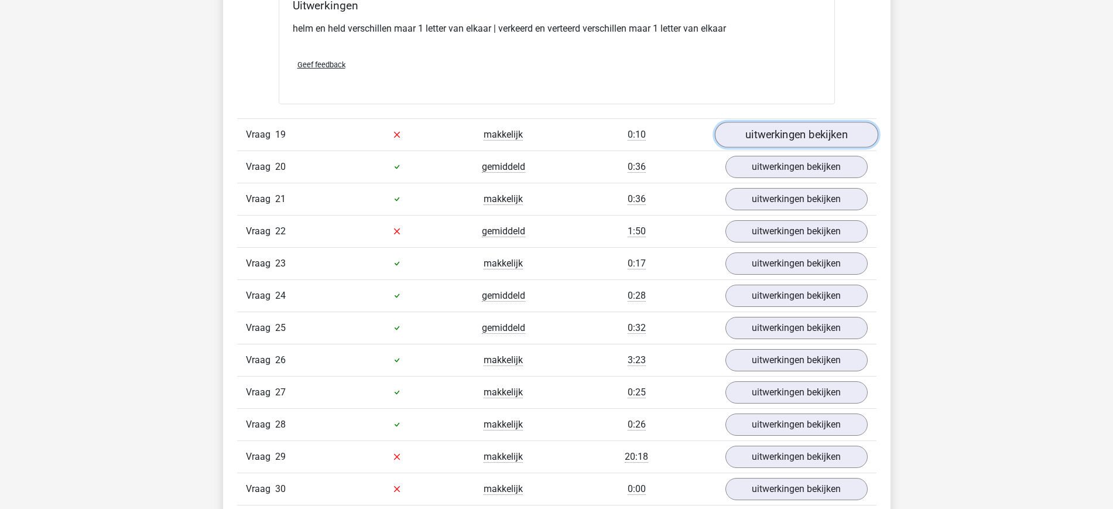
click at [787, 128] on link "uitwerkingen bekijken" at bounding box center [795, 135] width 163 height 26
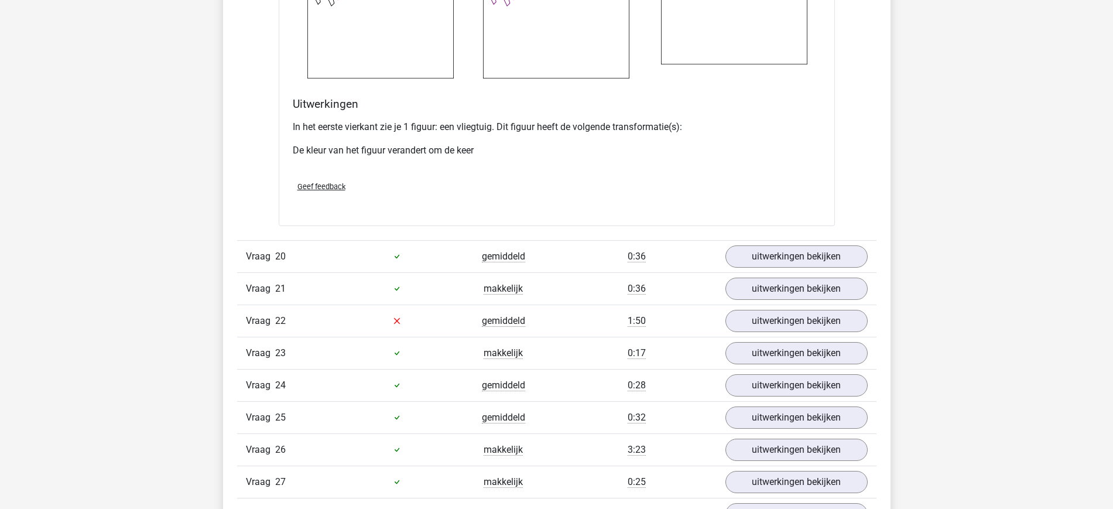
scroll to position [5094, 0]
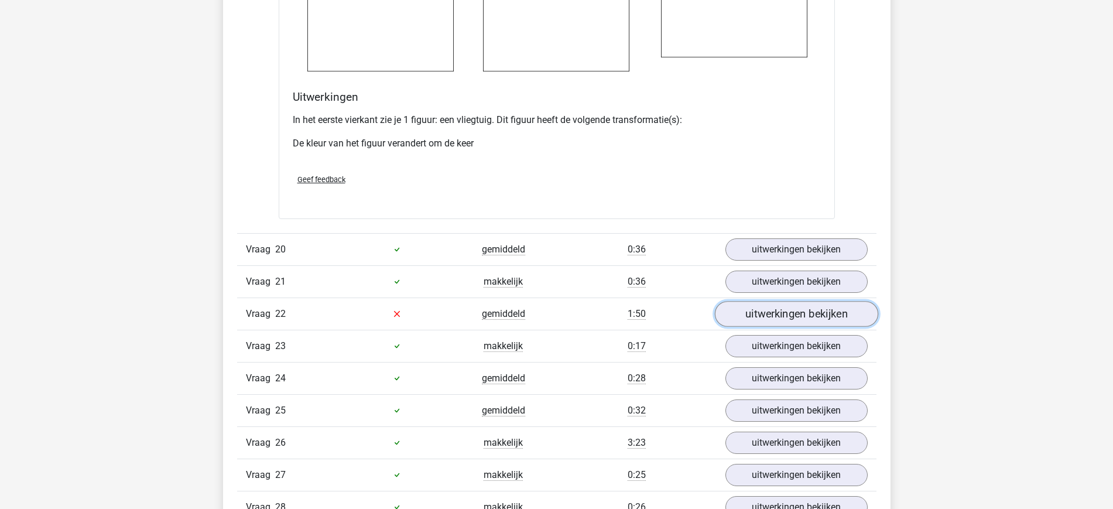
click at [804, 321] on link "uitwerkingen bekijken" at bounding box center [795, 314] width 163 height 26
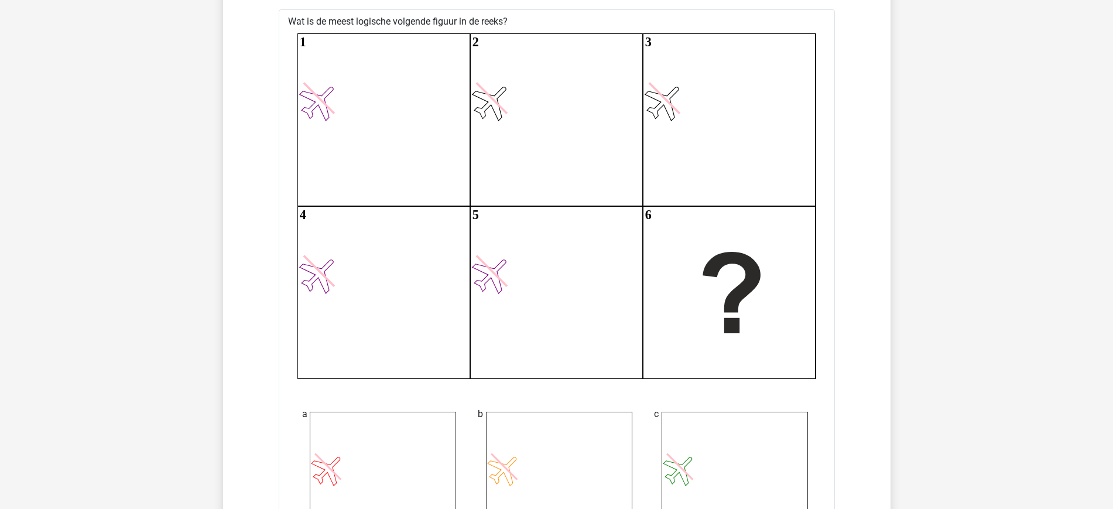
scroll to position [4392, 0]
